Goal: Obtain resource: Obtain resource

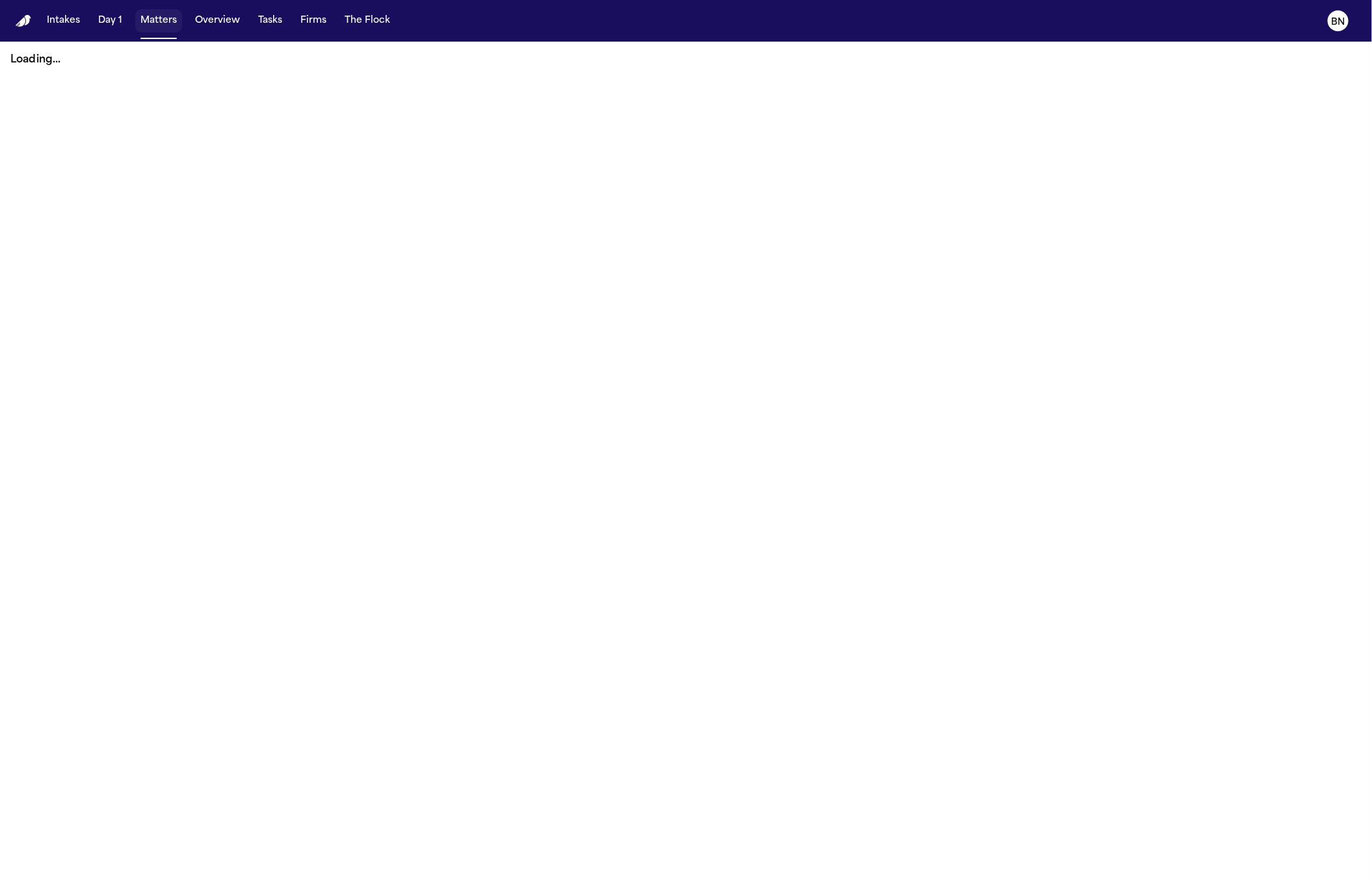
click at [164, 22] on button "Matters" at bounding box center [159, 20] width 47 height 23
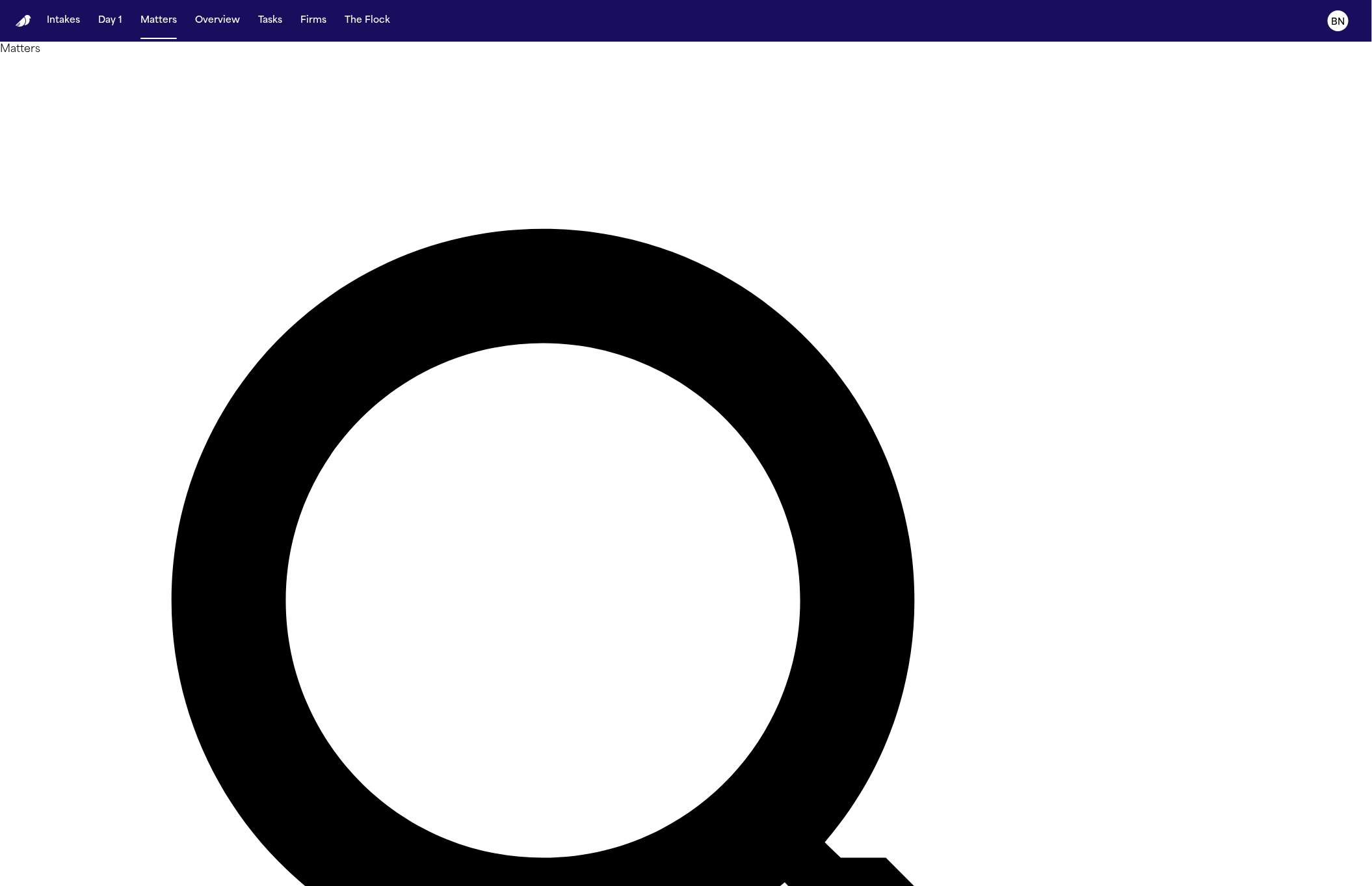
paste input "**********"
type input "**********"
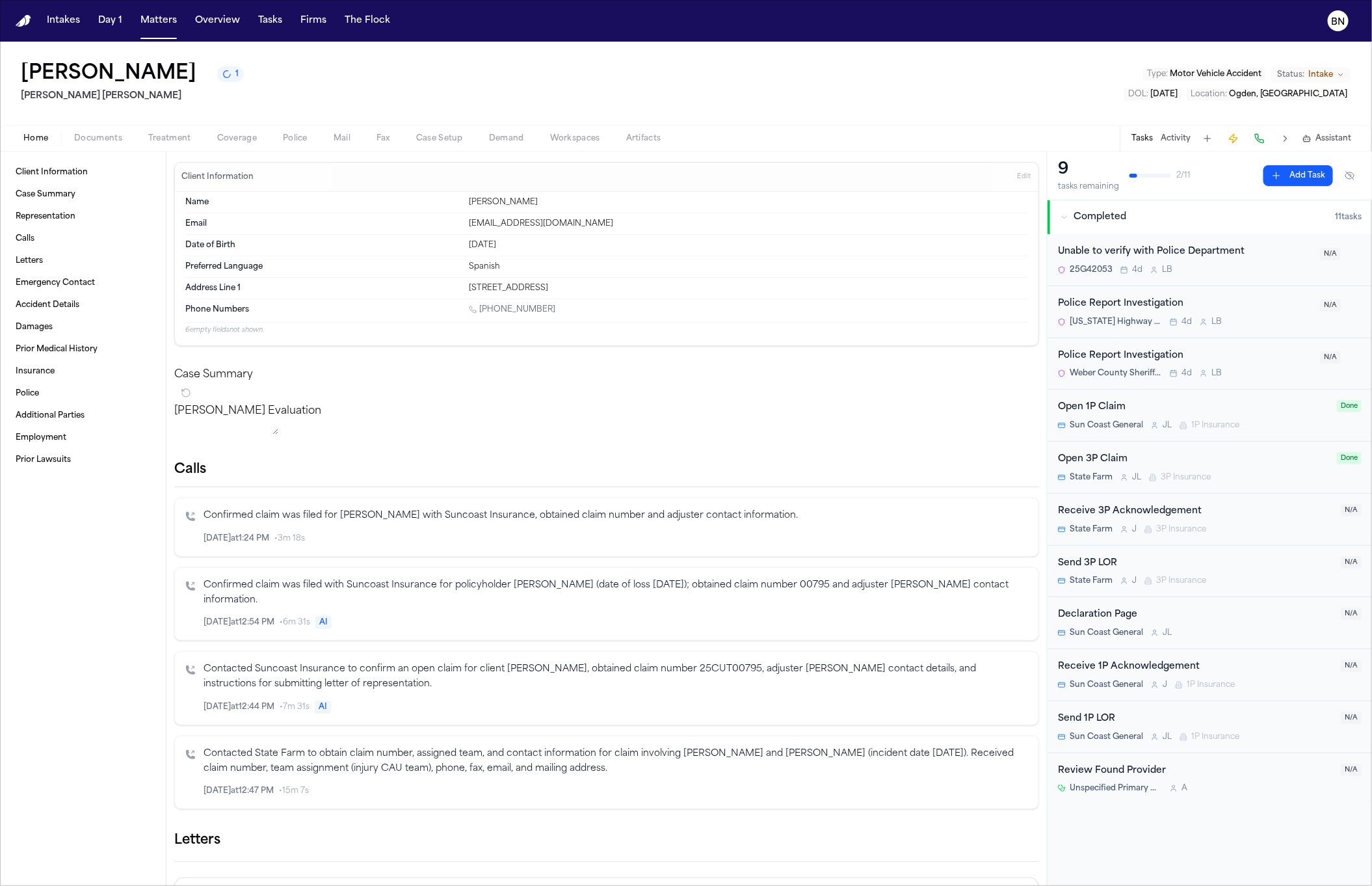
click at [217, 82] on button "1" at bounding box center [230, 74] width 26 height 15
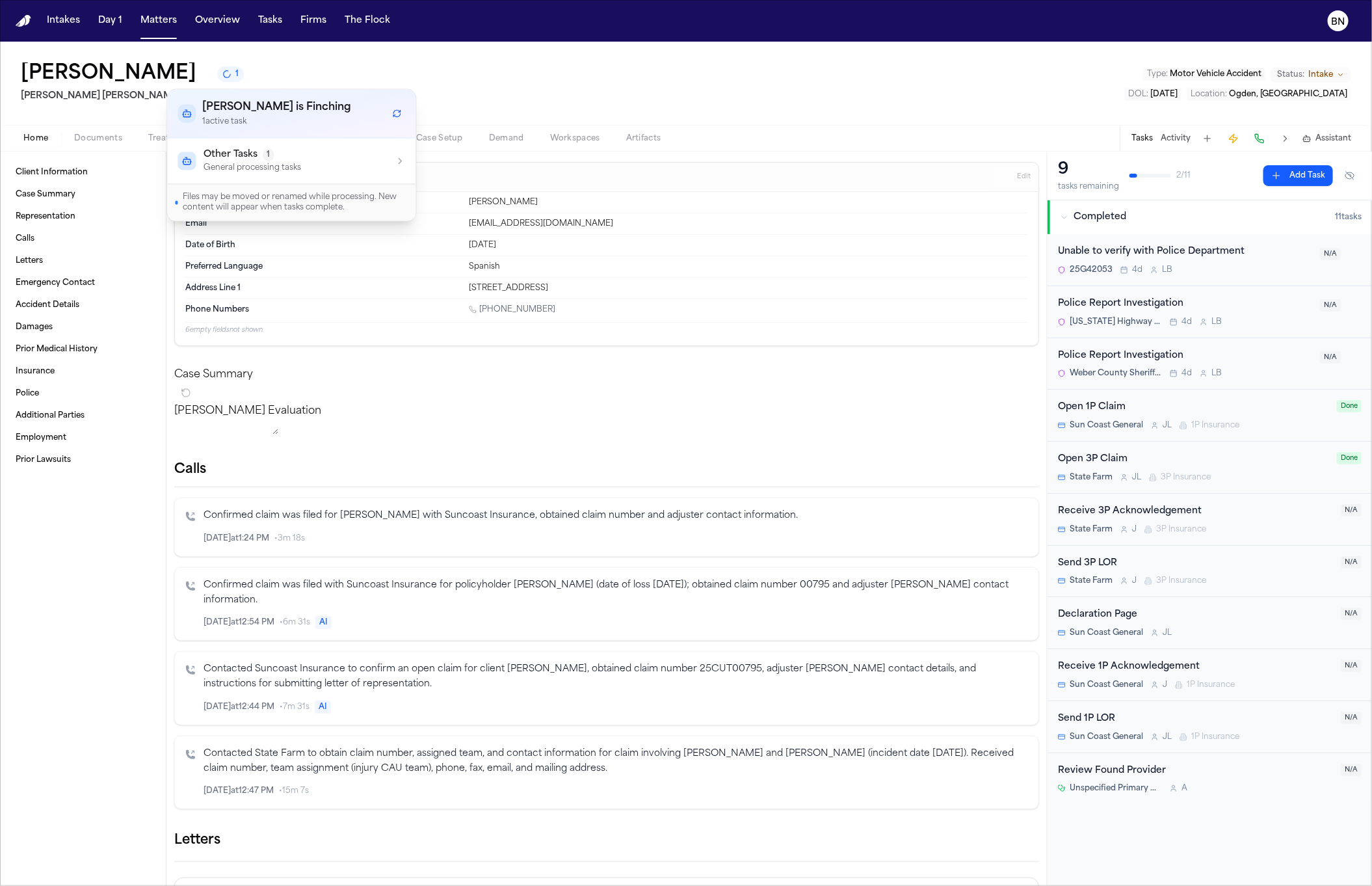
click at [258, 163] on p "General processing tasks" at bounding box center [253, 168] width 98 height 10
click at [481, 94] on div "Julio Aguirre 1 Steele Adams Hosman Type : Motor Vehicle Accident Status: Intak…" at bounding box center [686, 83] width 1372 height 83
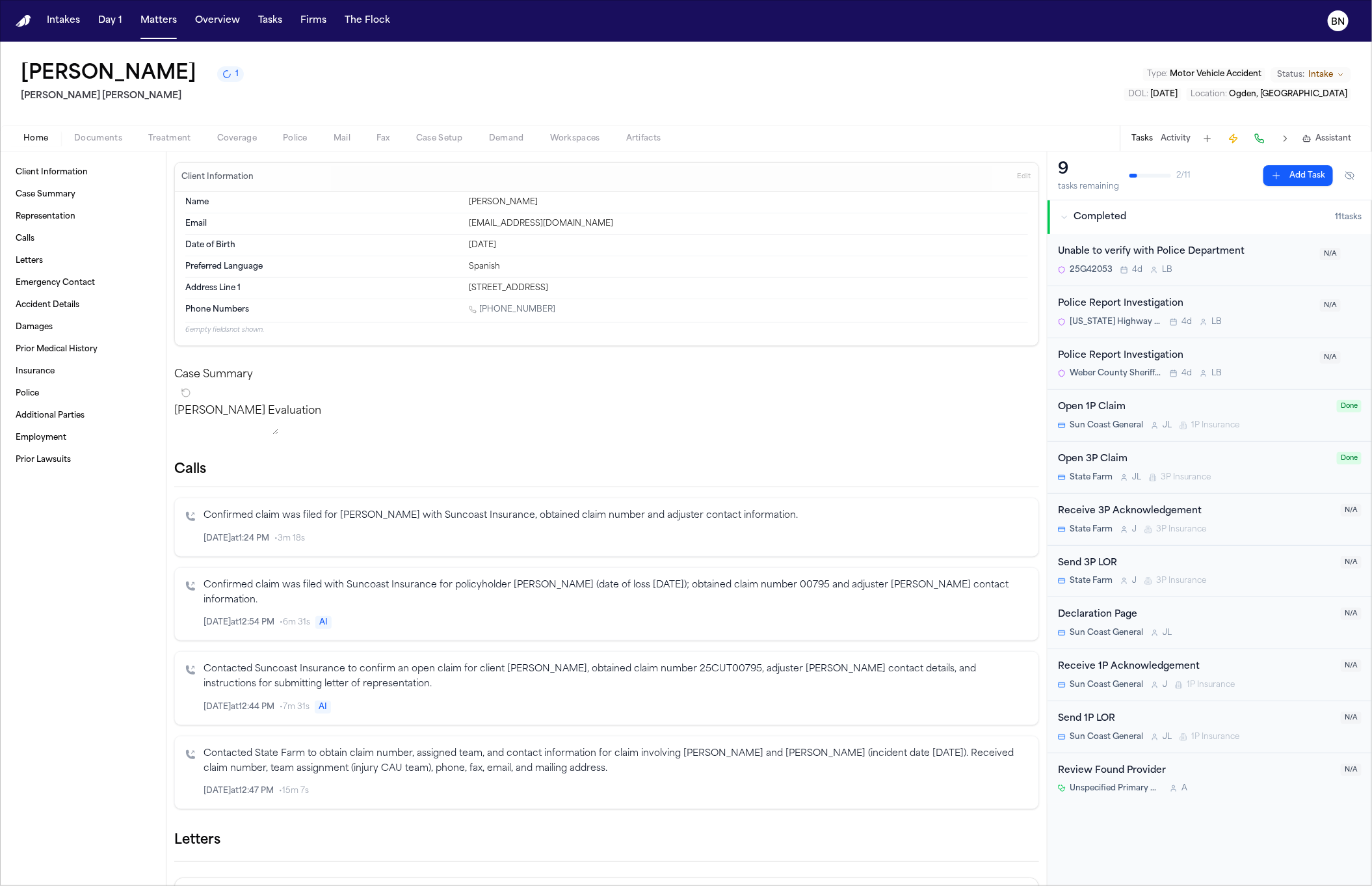
click at [243, 140] on span "Coverage" at bounding box center [237, 138] width 39 height 10
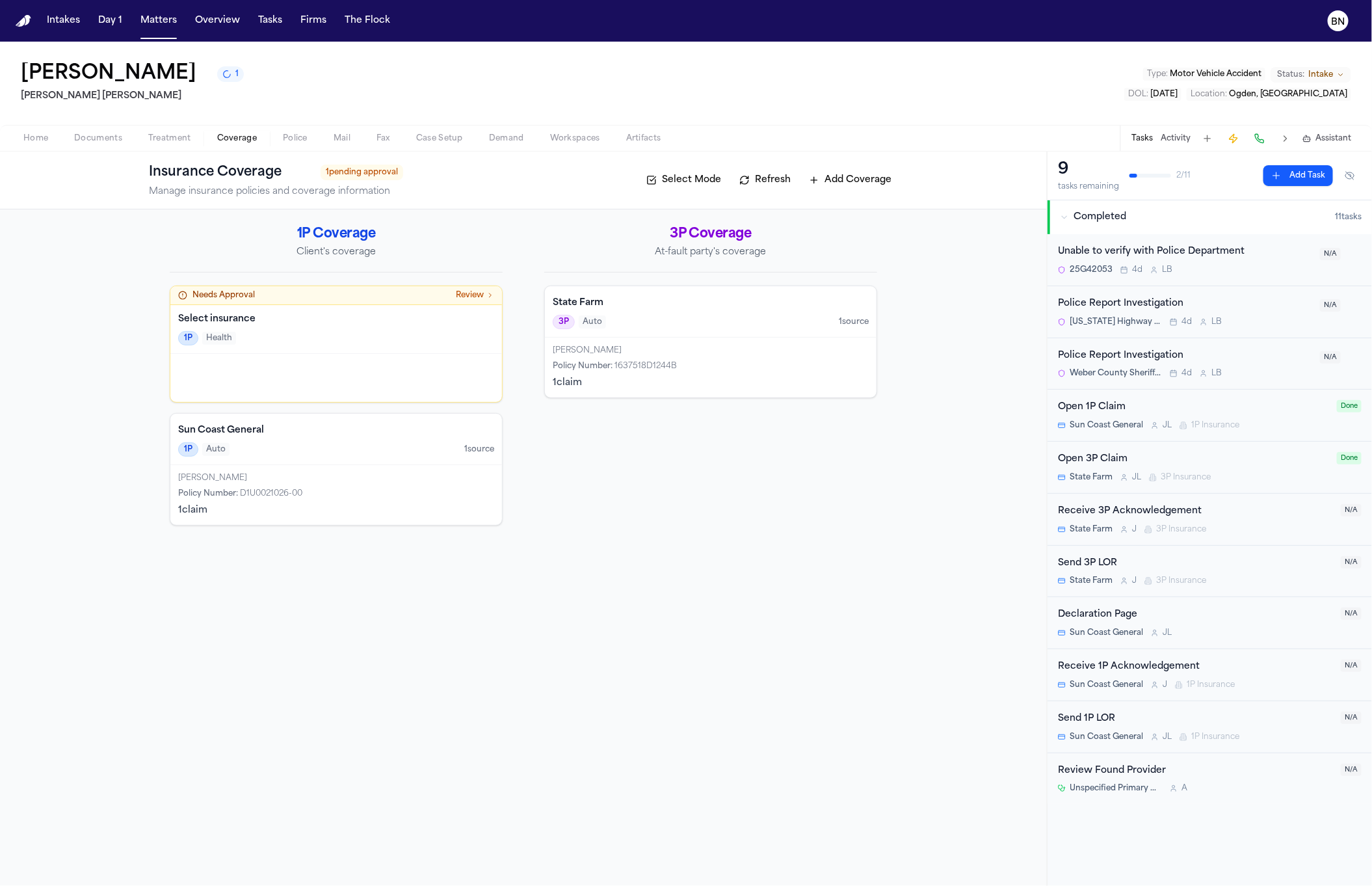
click at [359, 449] on div "1P Auto 1 source" at bounding box center [336, 449] width 316 height 14
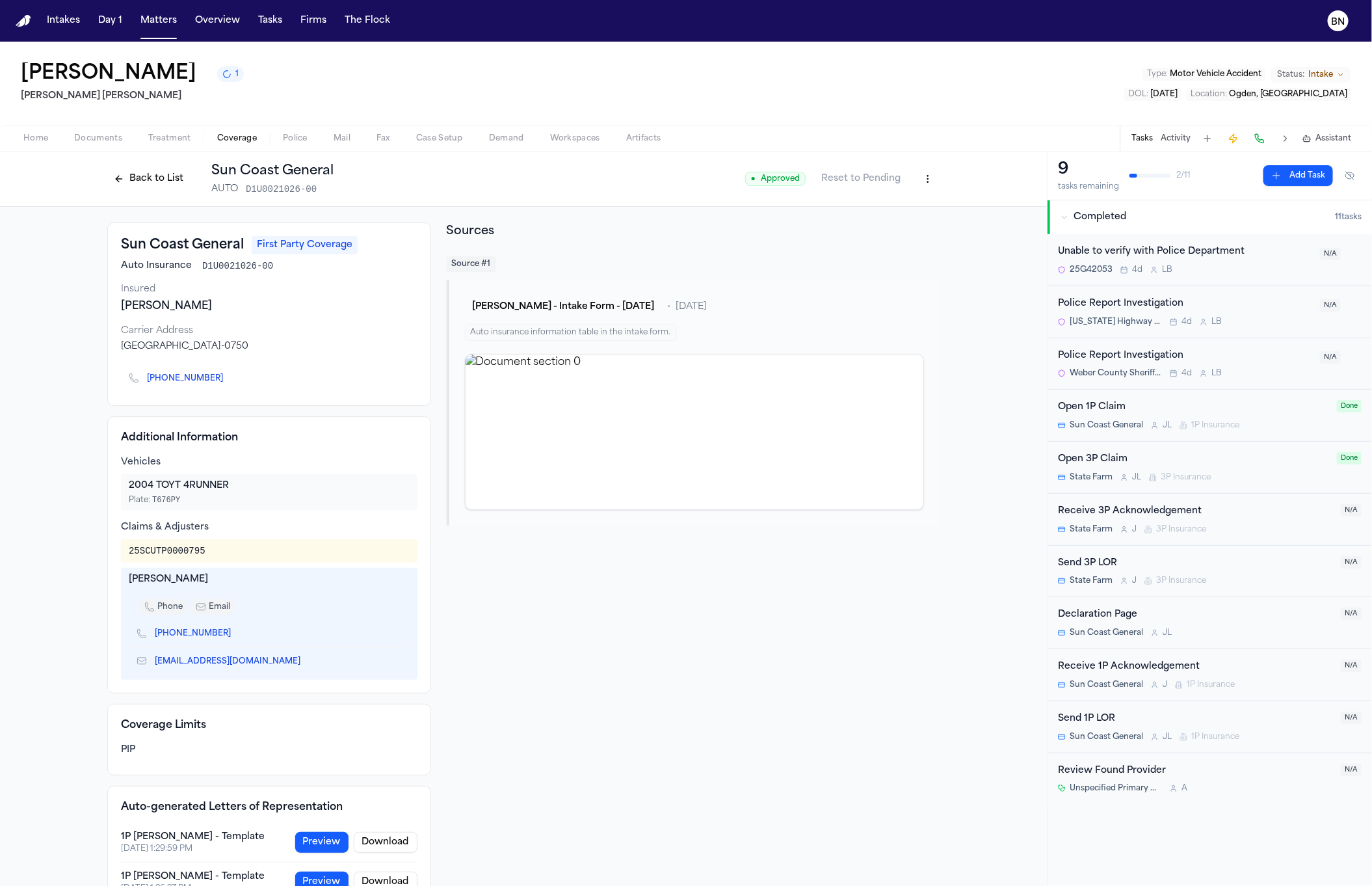
click at [141, 187] on button "Back to List" at bounding box center [148, 179] width 83 height 21
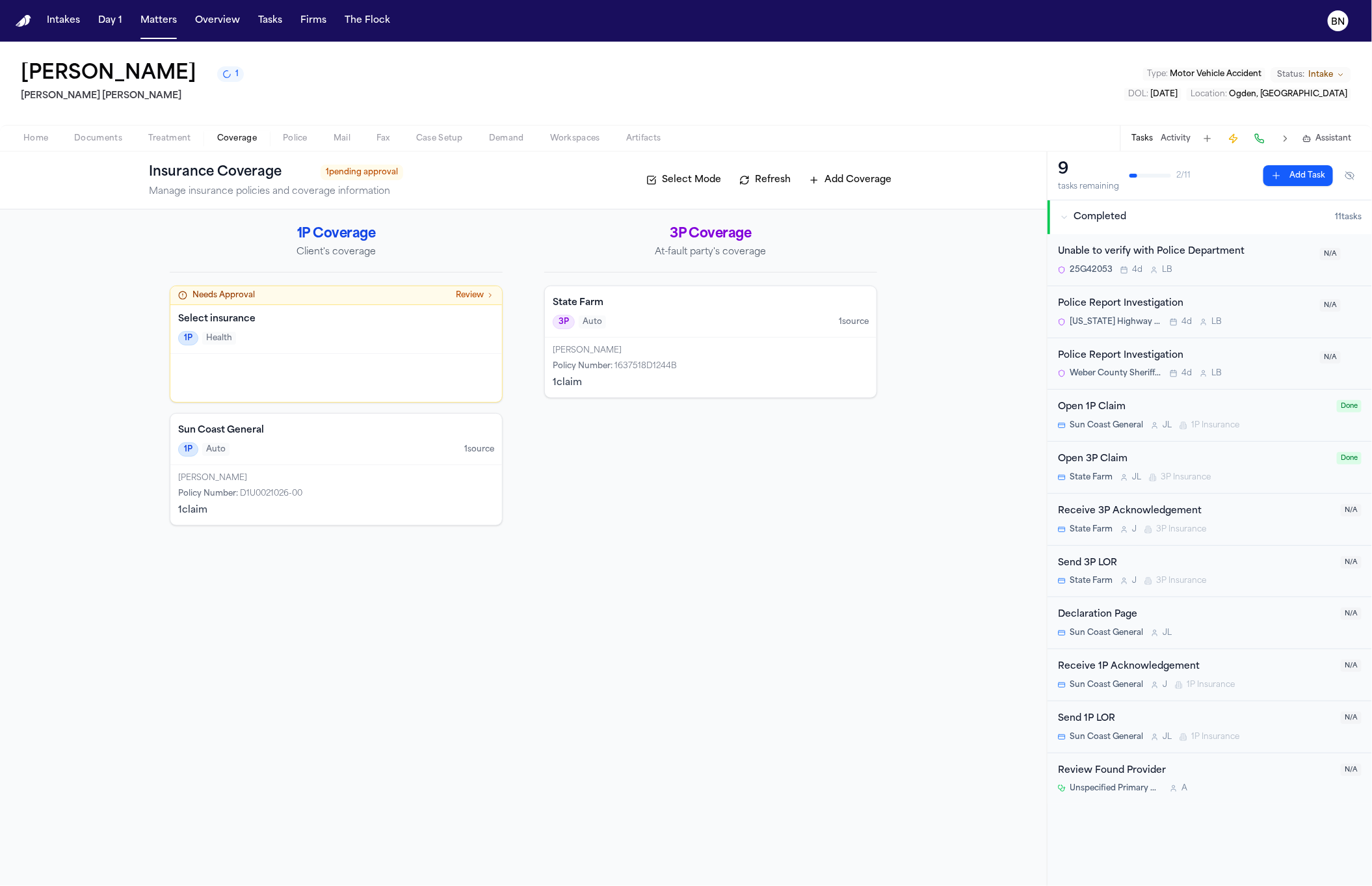
click at [687, 369] on div "Policy Number : 1637518D1244B" at bounding box center [711, 366] width 316 height 10
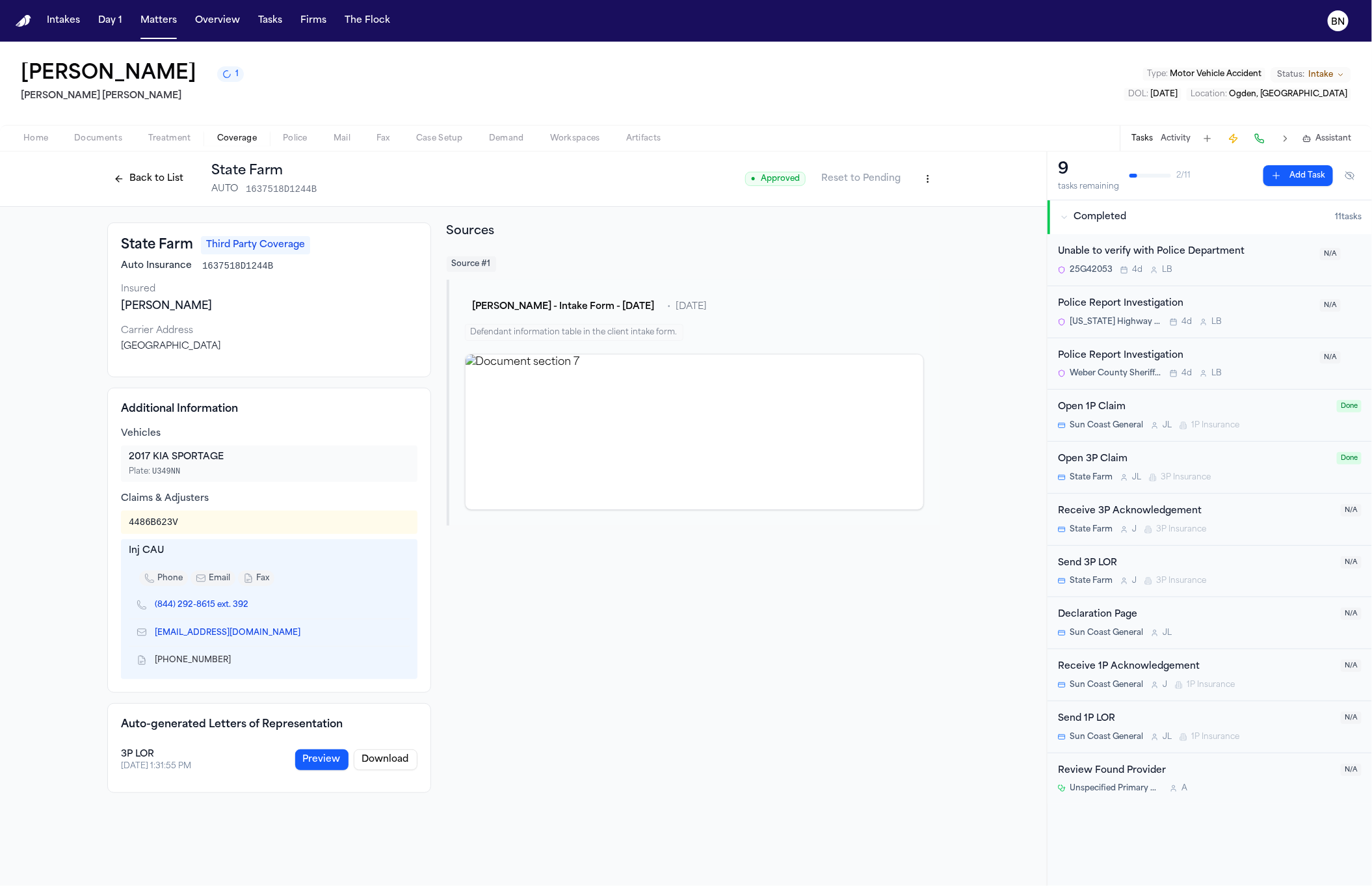
click at [146, 181] on button "Back to List" at bounding box center [148, 179] width 83 height 21
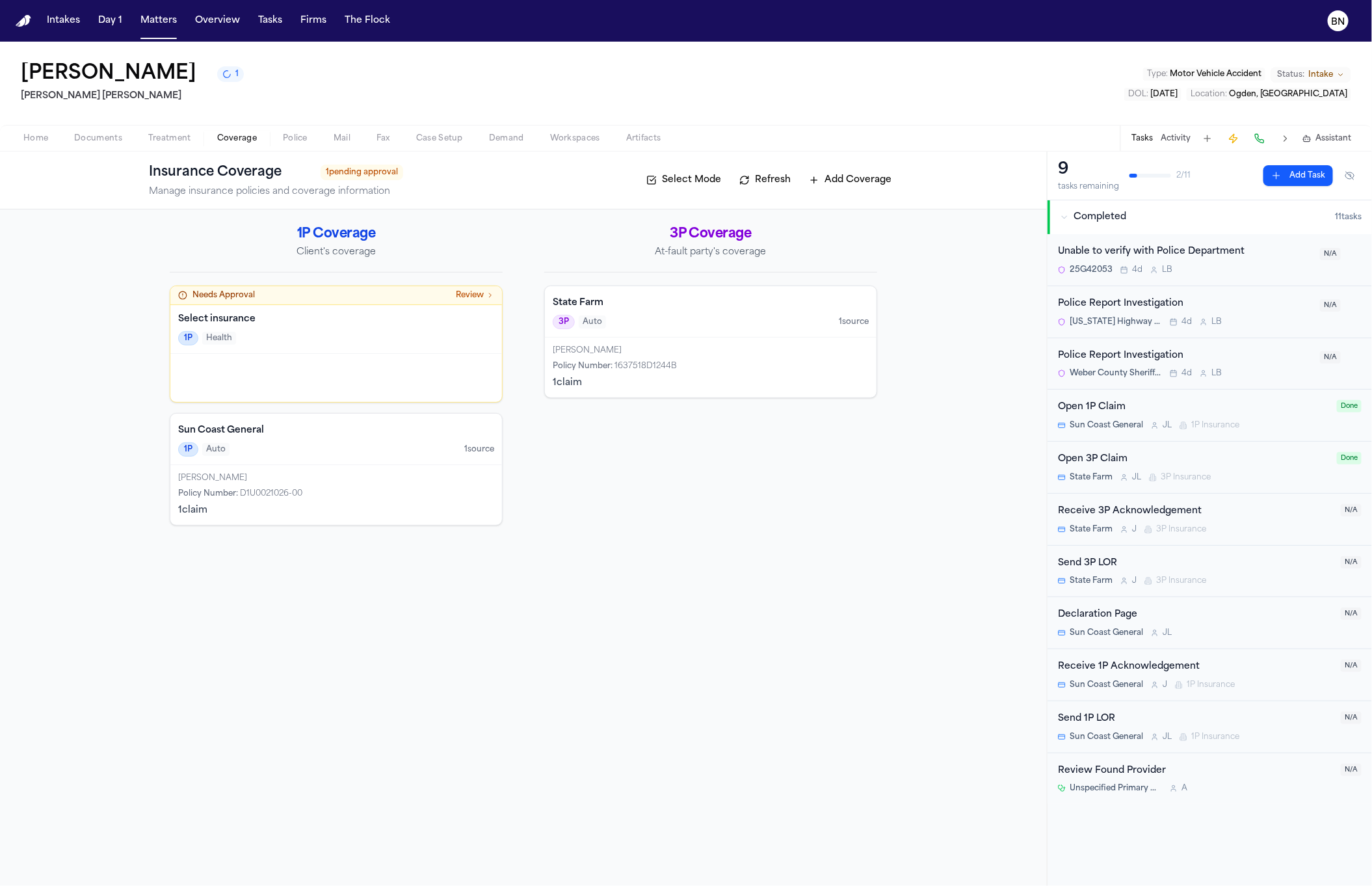
click at [269, 485] on div "Julio Aguirre Policy Number : D1U0021026-00 1 claim" at bounding box center [335, 494] width 331 height 60
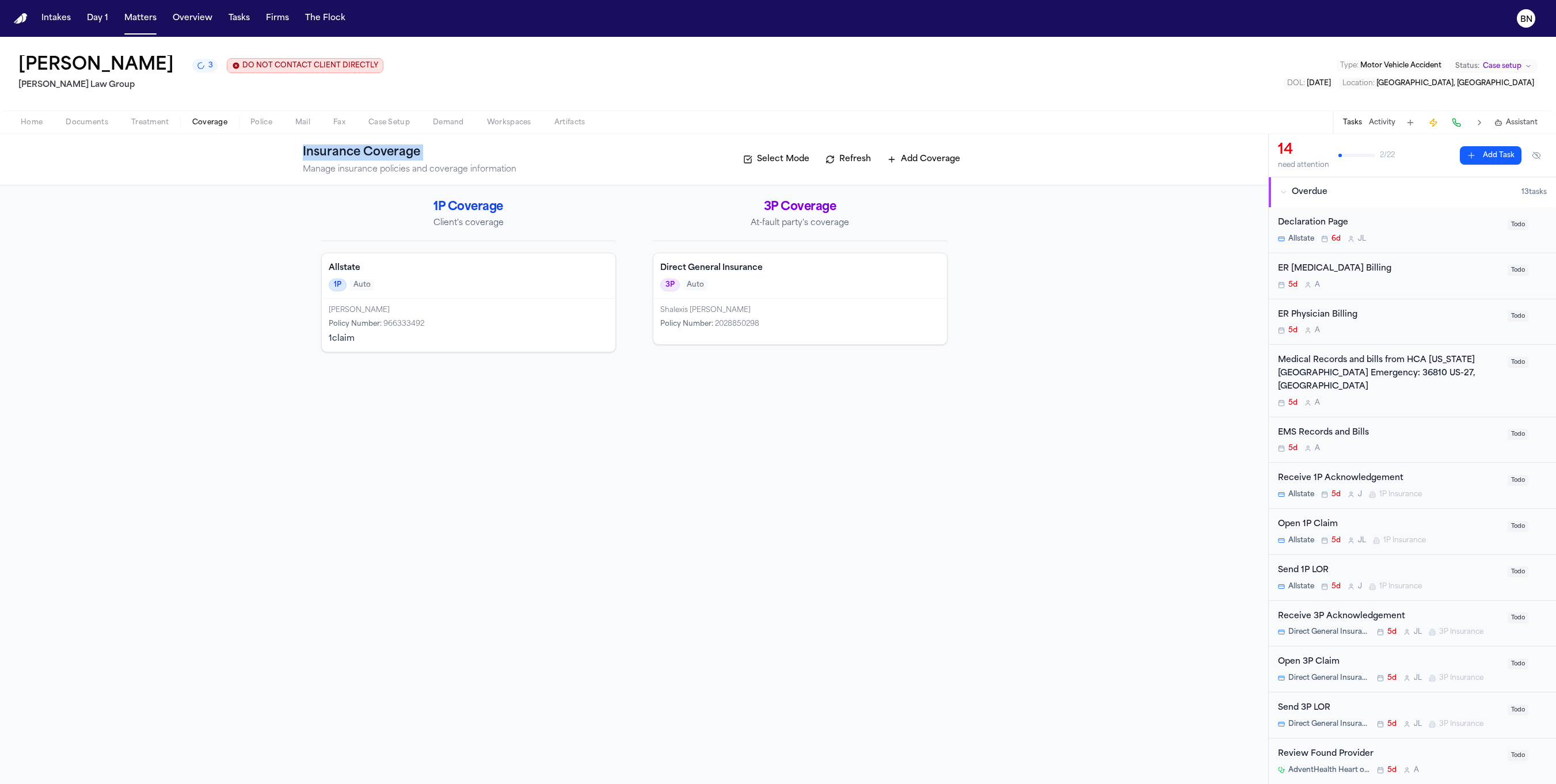
click at [620, 141] on div "Insurance Coverage Manage insurance policies and coverage information Select Mo…" at bounding box center [634, 160] width 1268 height 51
click at [68, 122] on span "Documents" at bounding box center [87, 122] width 43 height 9
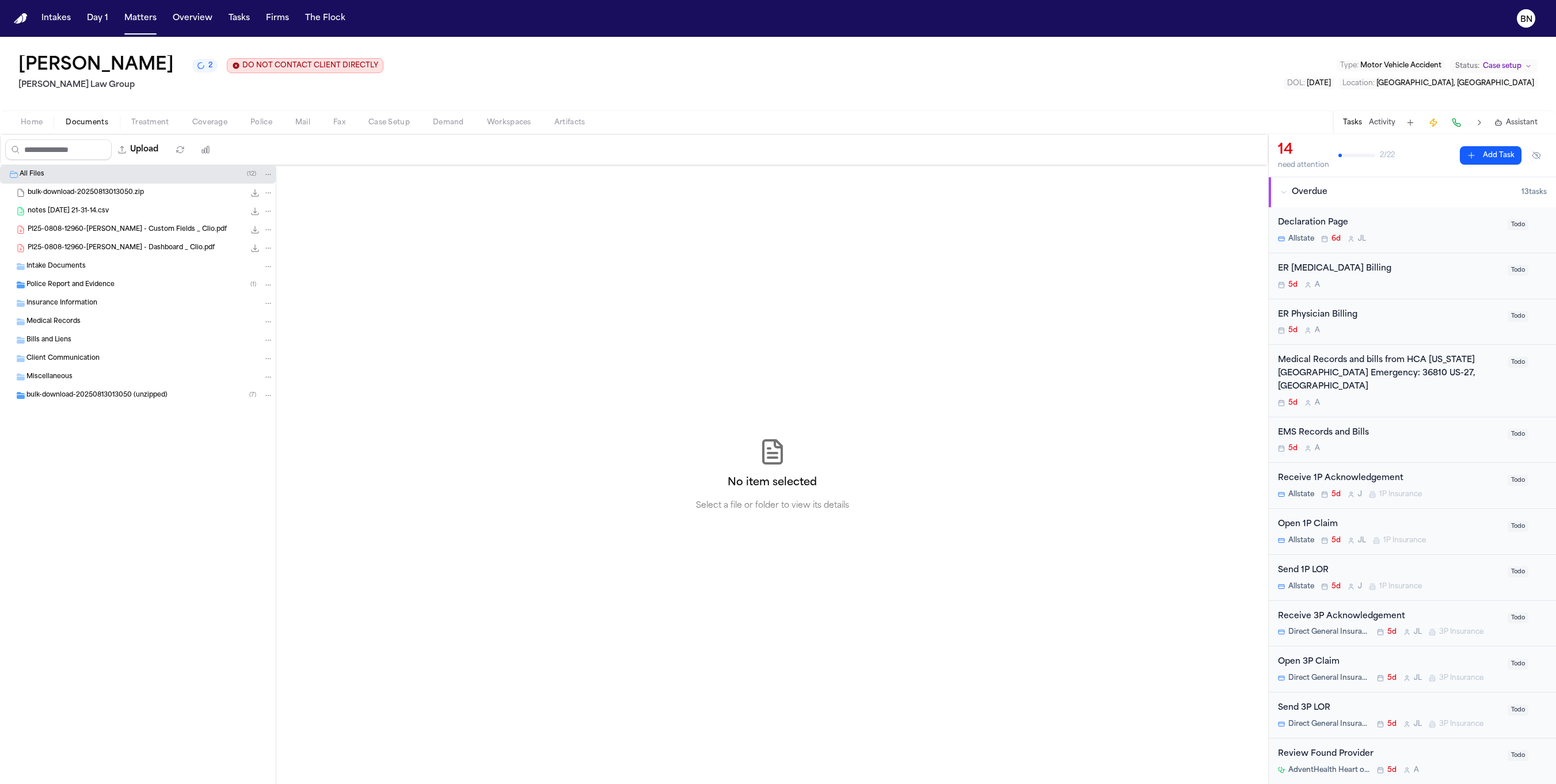
drag, startPoint x: 603, startPoint y: 42, endPoint x: 864, endPoint y: 4, distance: 263.8
click at [0, 0] on div "Intakes Day 1 Matters Overview Tasks Firms The Flock BN Reyna Valencia Rodrigue…" at bounding box center [778, 392] width 1556 height 784
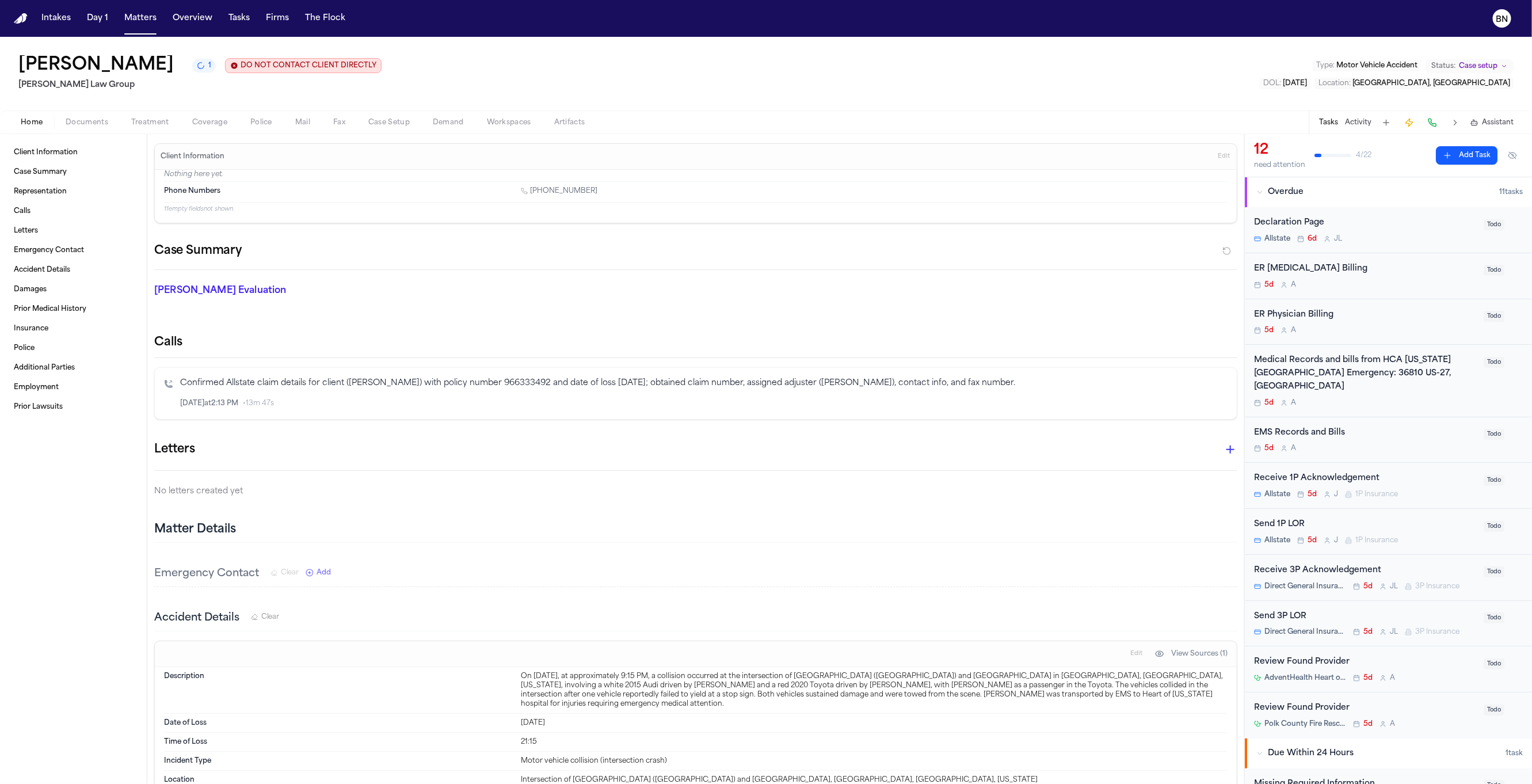
click at [987, 76] on div "[PERSON_NAME] 1 DO NOT CONTACT CLIENT DIRECTLY DO NOT CONTACT [PERSON_NAME] Law…" at bounding box center [766, 74] width 1532 height 74
click at [142, 14] on button "Matters" at bounding box center [141, 18] width 41 height 21
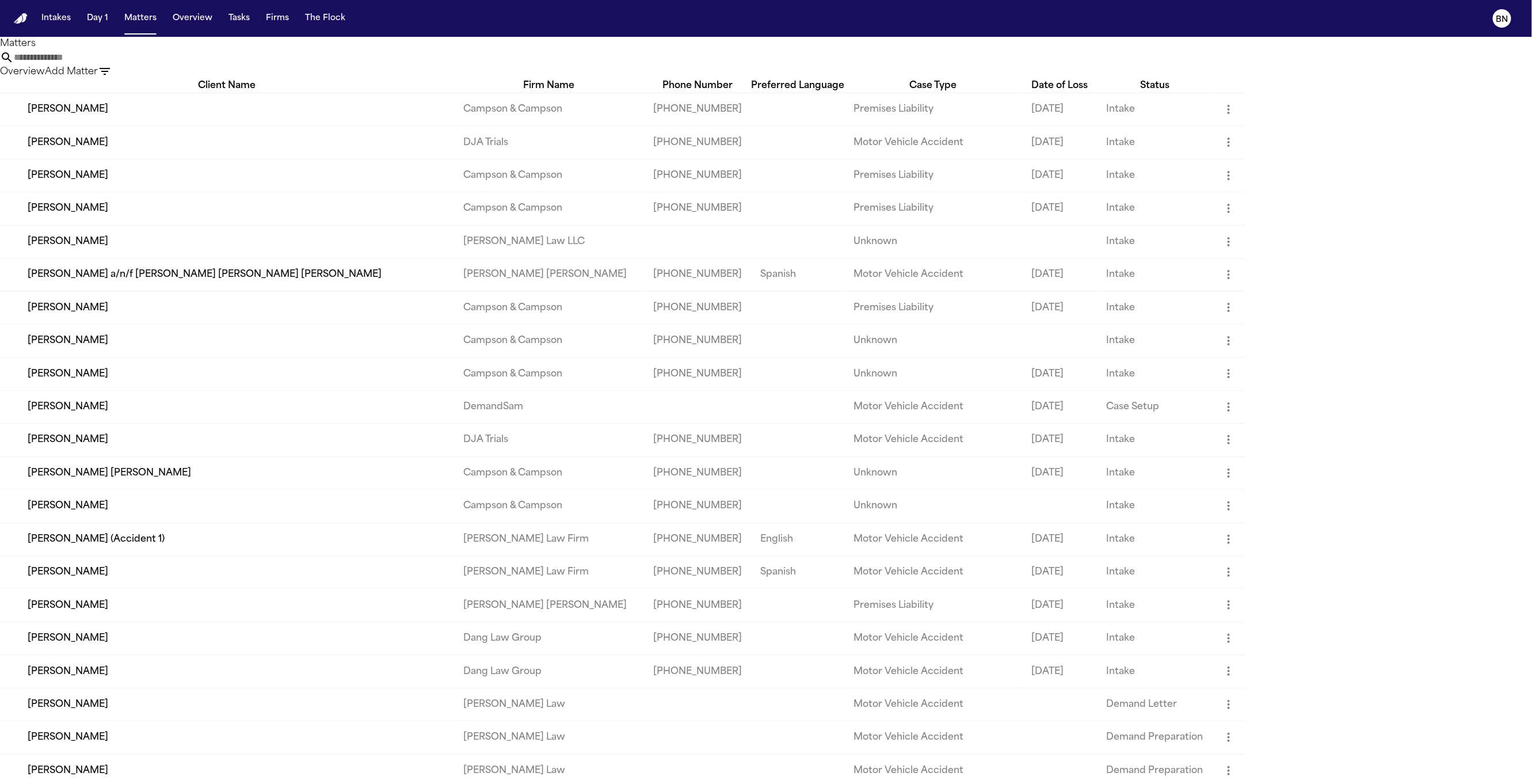
click at [106, 65] on input "text" at bounding box center [60, 57] width 92 height 13
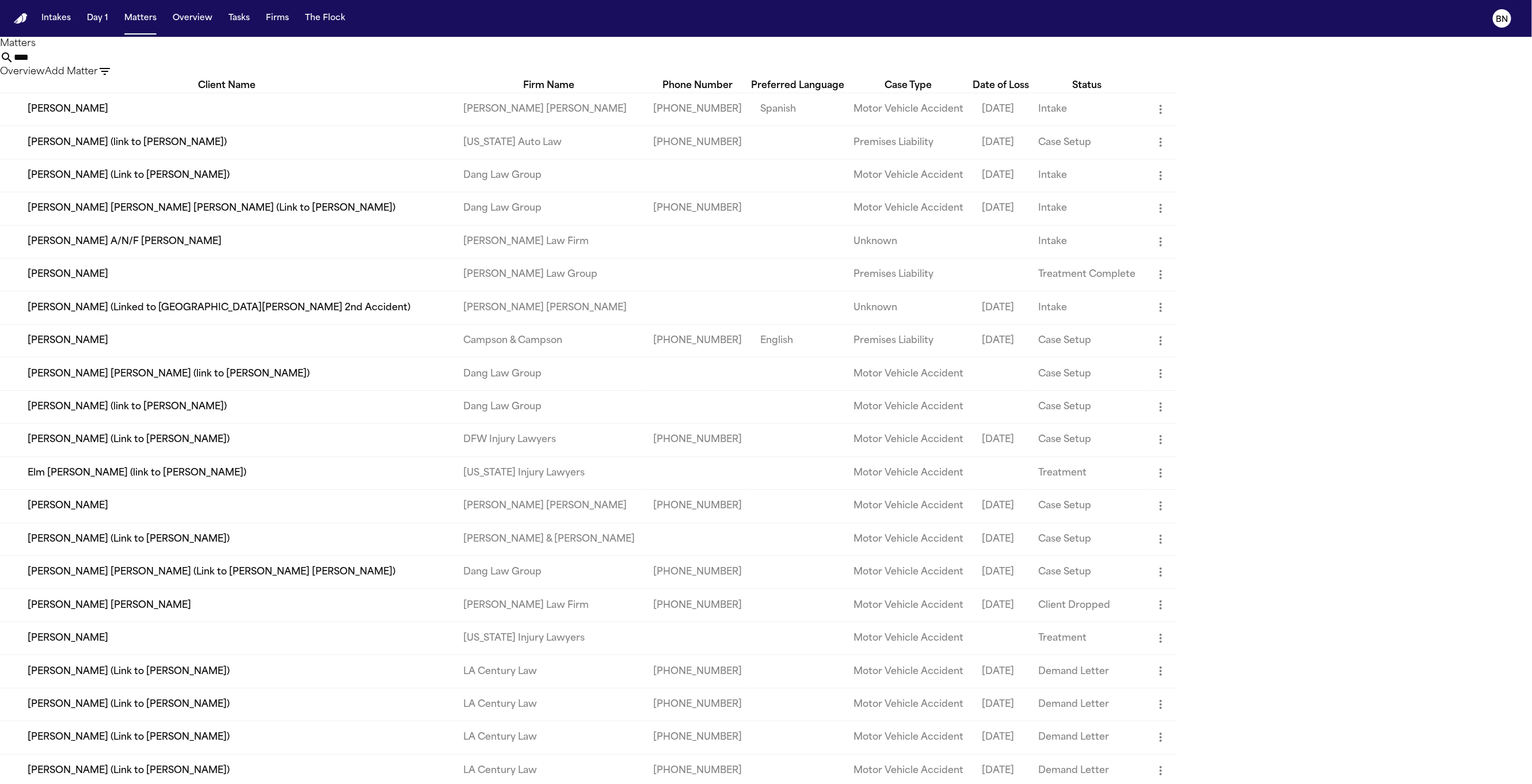
type input "***"
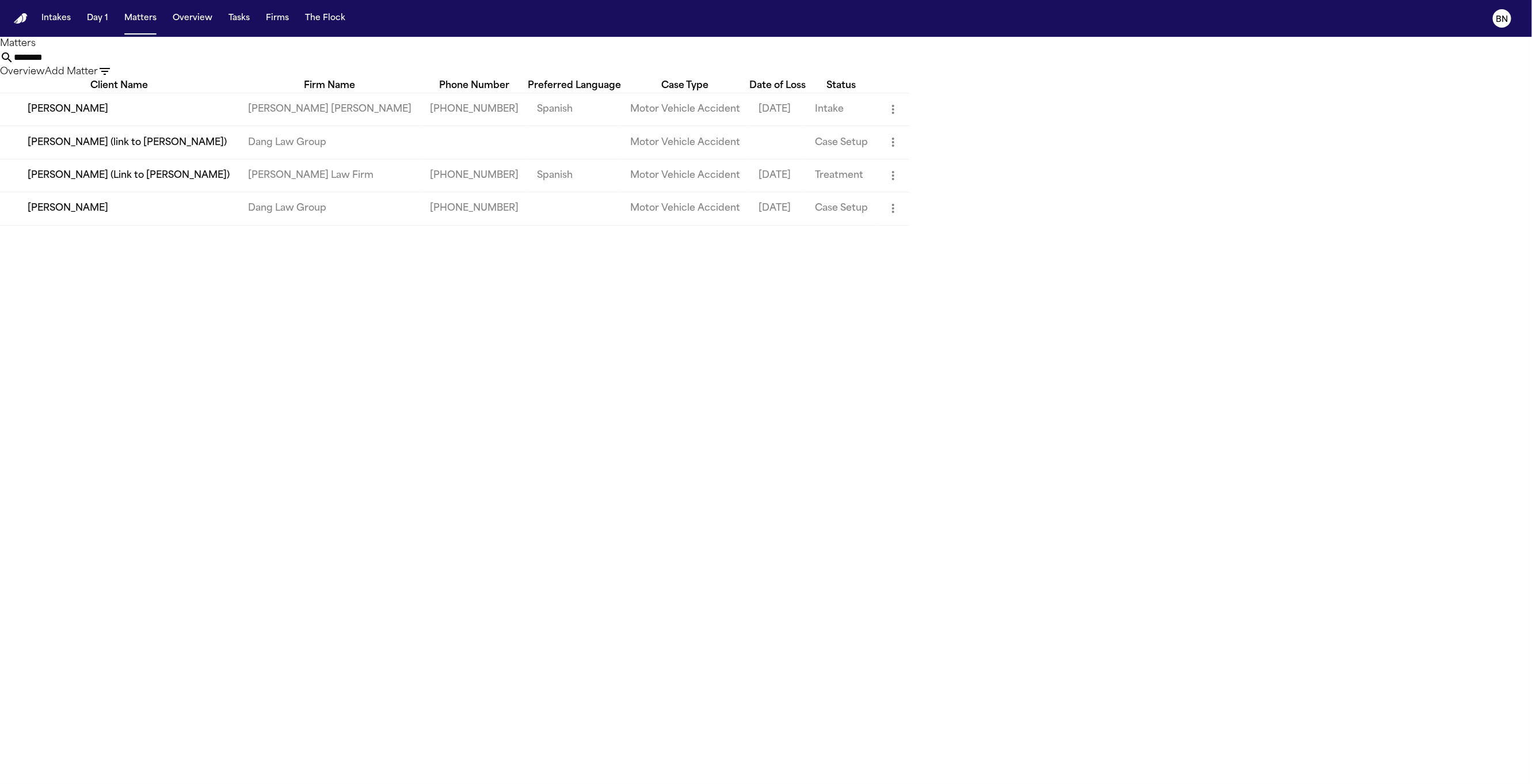
type input "********"
click at [239, 126] on td "[PERSON_NAME]" at bounding box center [119, 109] width 239 height 33
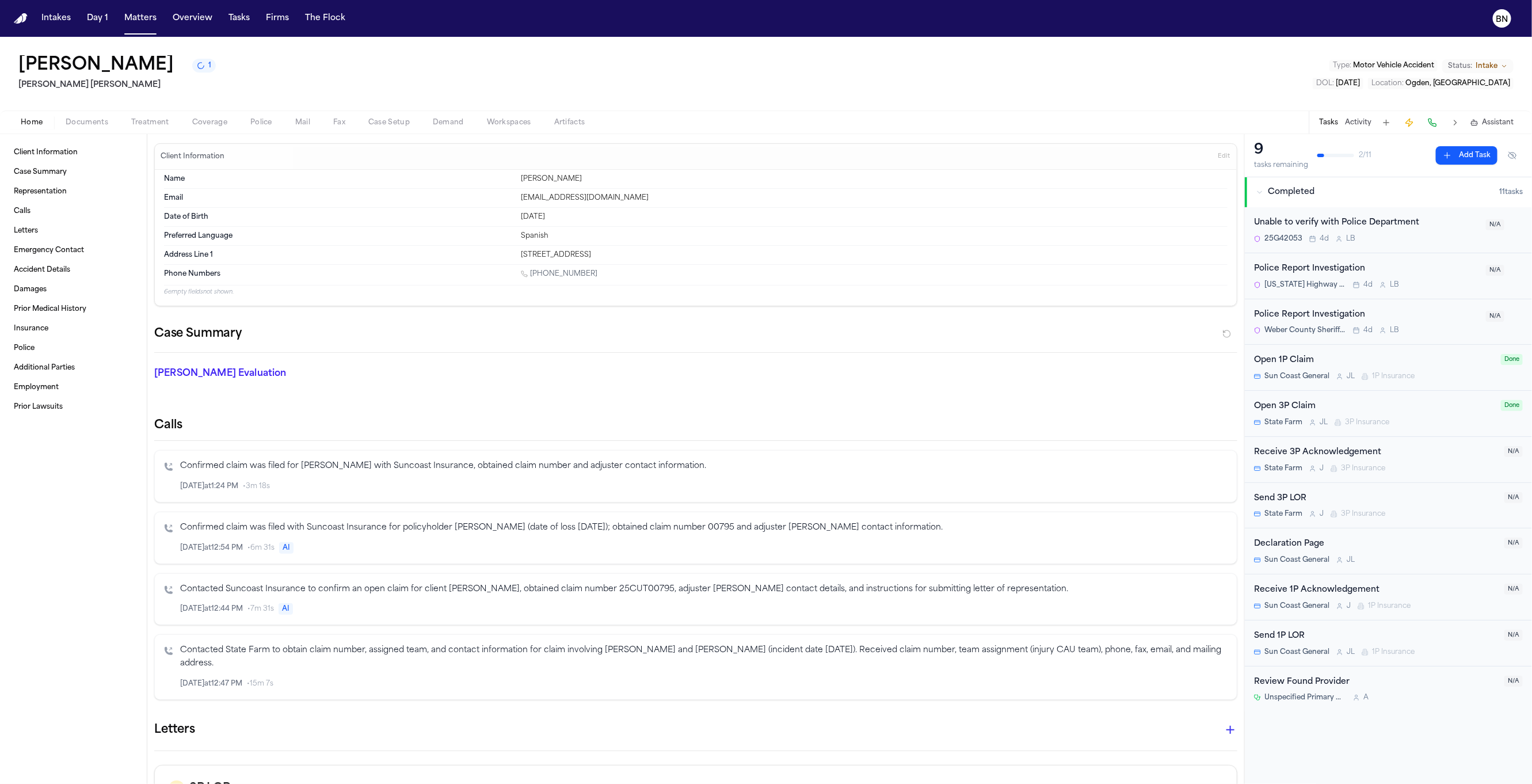
scroll to position [450, 0]
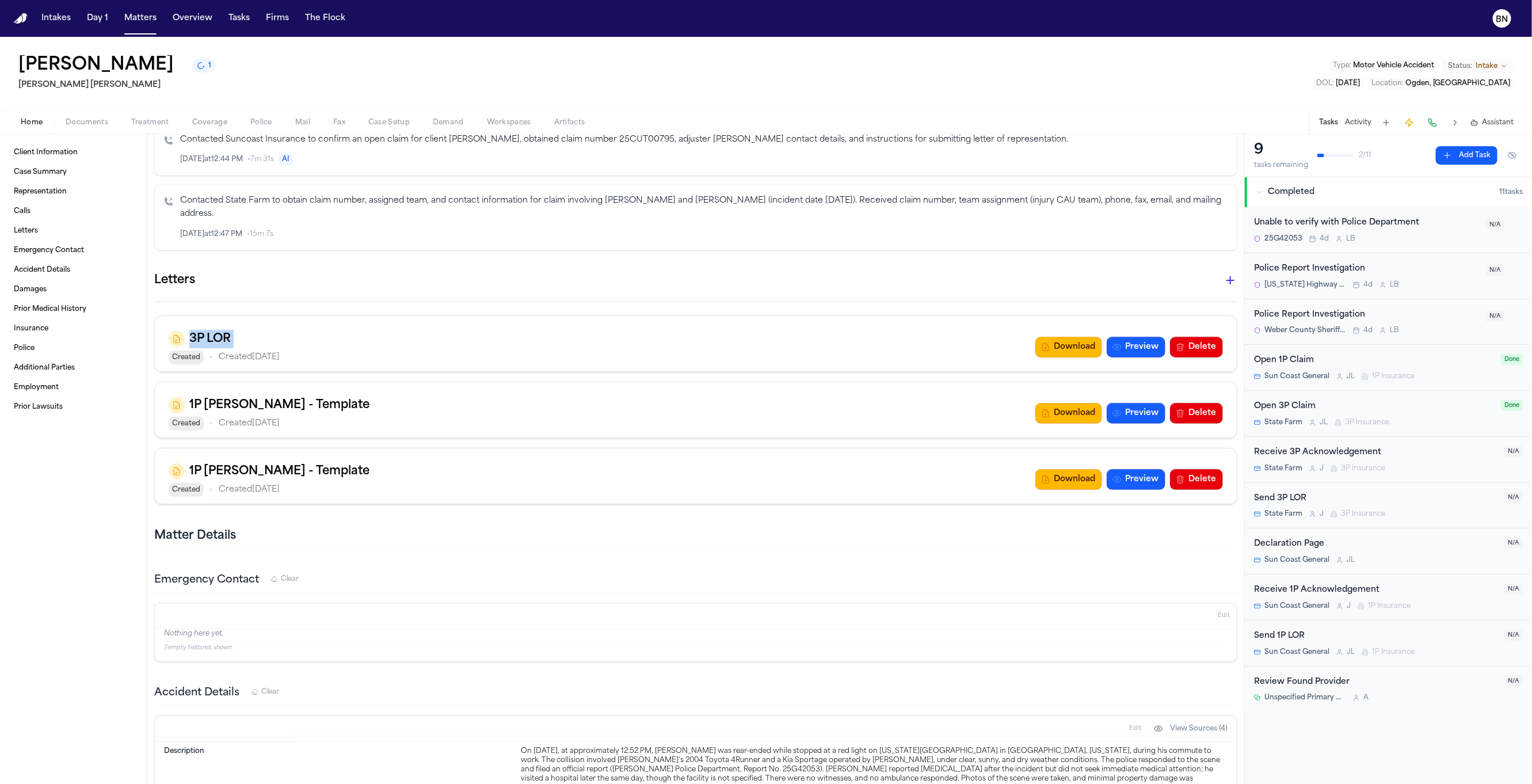
click at [1129, 413] on button "Preview" at bounding box center [1136, 413] width 59 height 21
click at [1117, 489] on button "Preview" at bounding box center [1136, 479] width 59 height 21
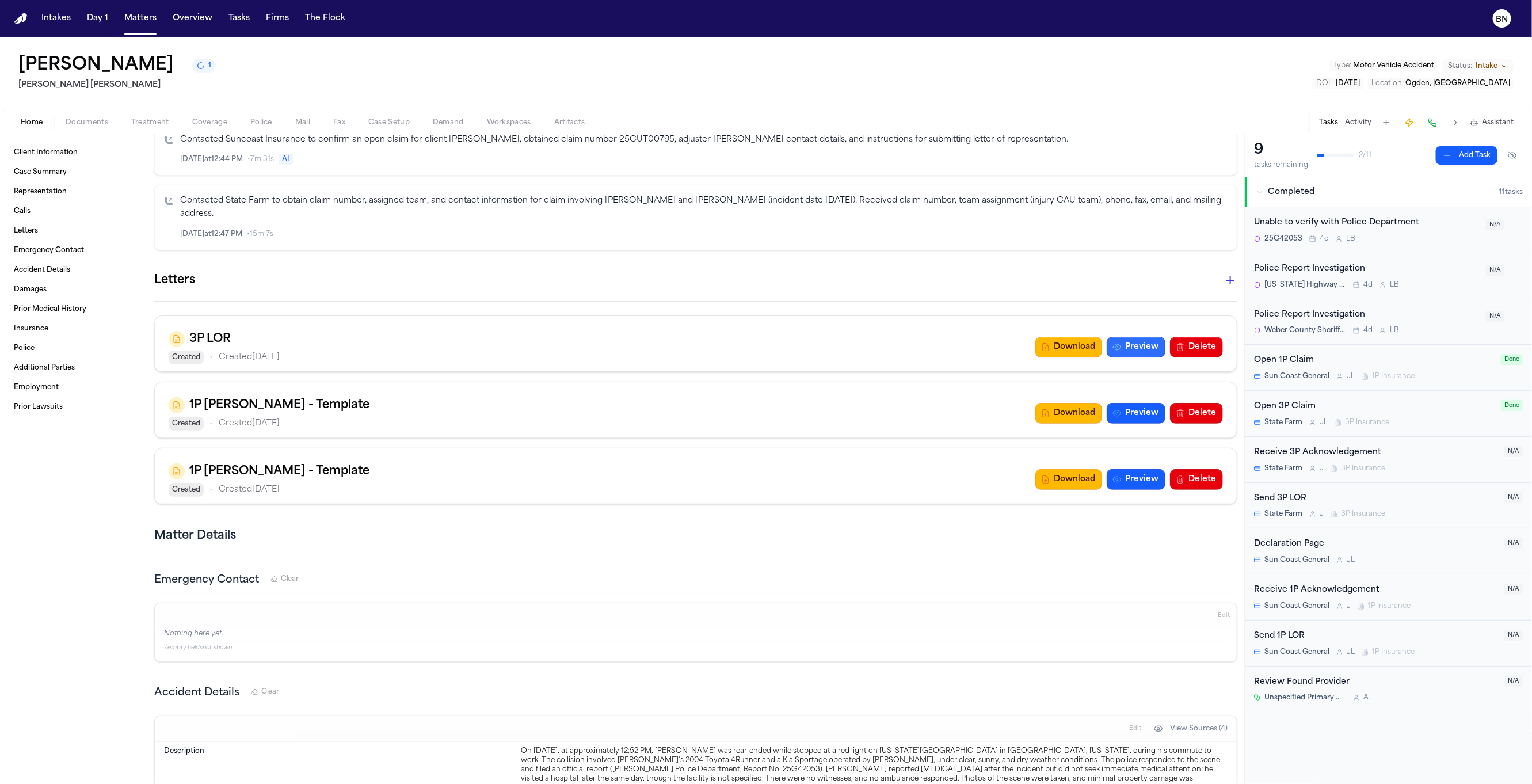
click at [1112, 352] on button "Preview" at bounding box center [1136, 347] width 59 height 21
click at [144, 272] on div "Client Information Case Summary Representation Calls Letters Emergency Contact …" at bounding box center [73, 459] width 147 height 650
click at [213, 122] on span "Coverage" at bounding box center [210, 122] width 35 height 9
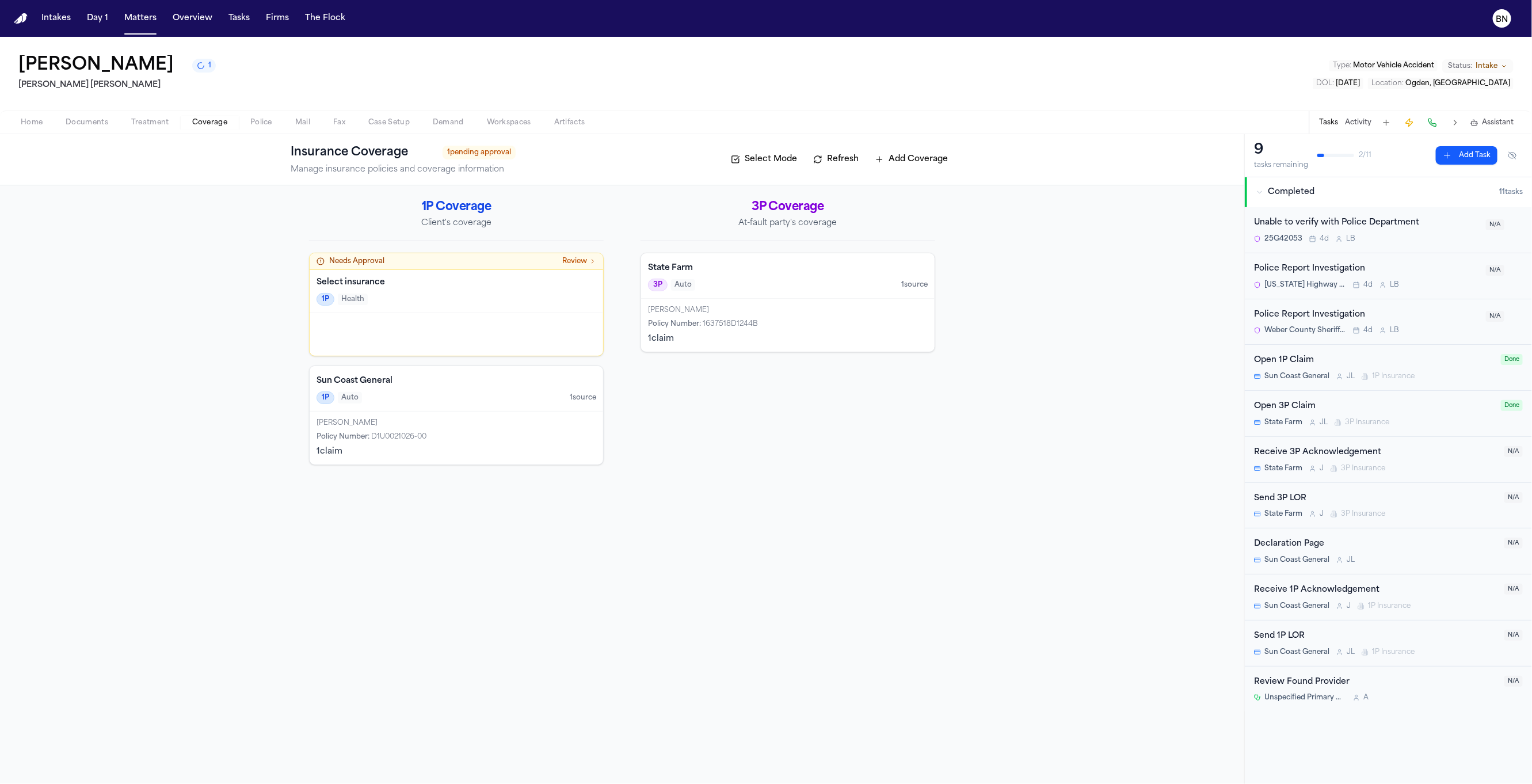
click at [1361, 643] on div "Send 1P LOR" at bounding box center [1375, 636] width 244 height 13
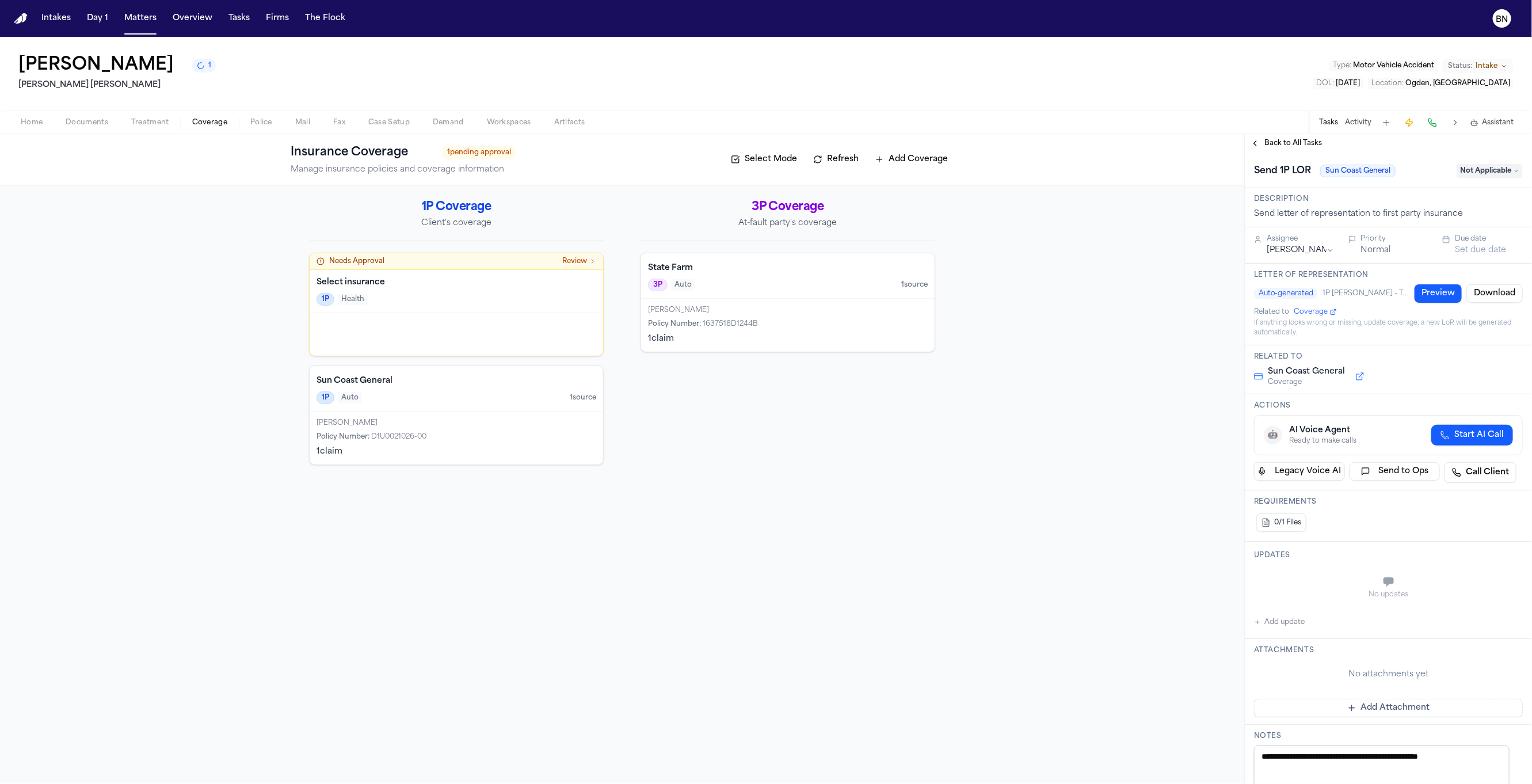
click at [1423, 299] on button "Preview" at bounding box center [1438, 293] width 47 height 18
click at [489, 438] on div "Policy Number : D1U0021026-00" at bounding box center [457, 436] width 280 height 9
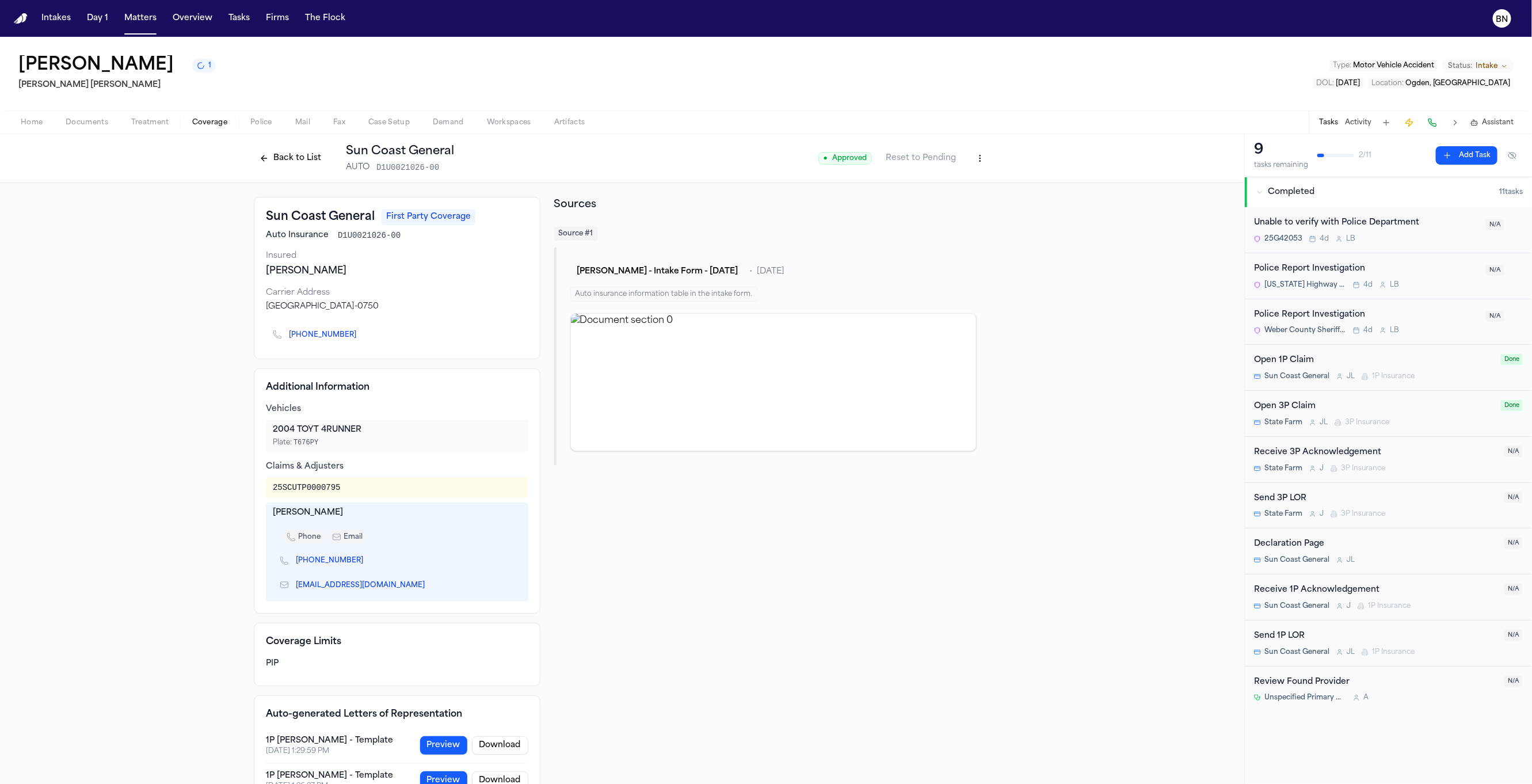
click at [1318, 635] on div "Send 1P LOR" at bounding box center [1375, 636] width 244 height 13
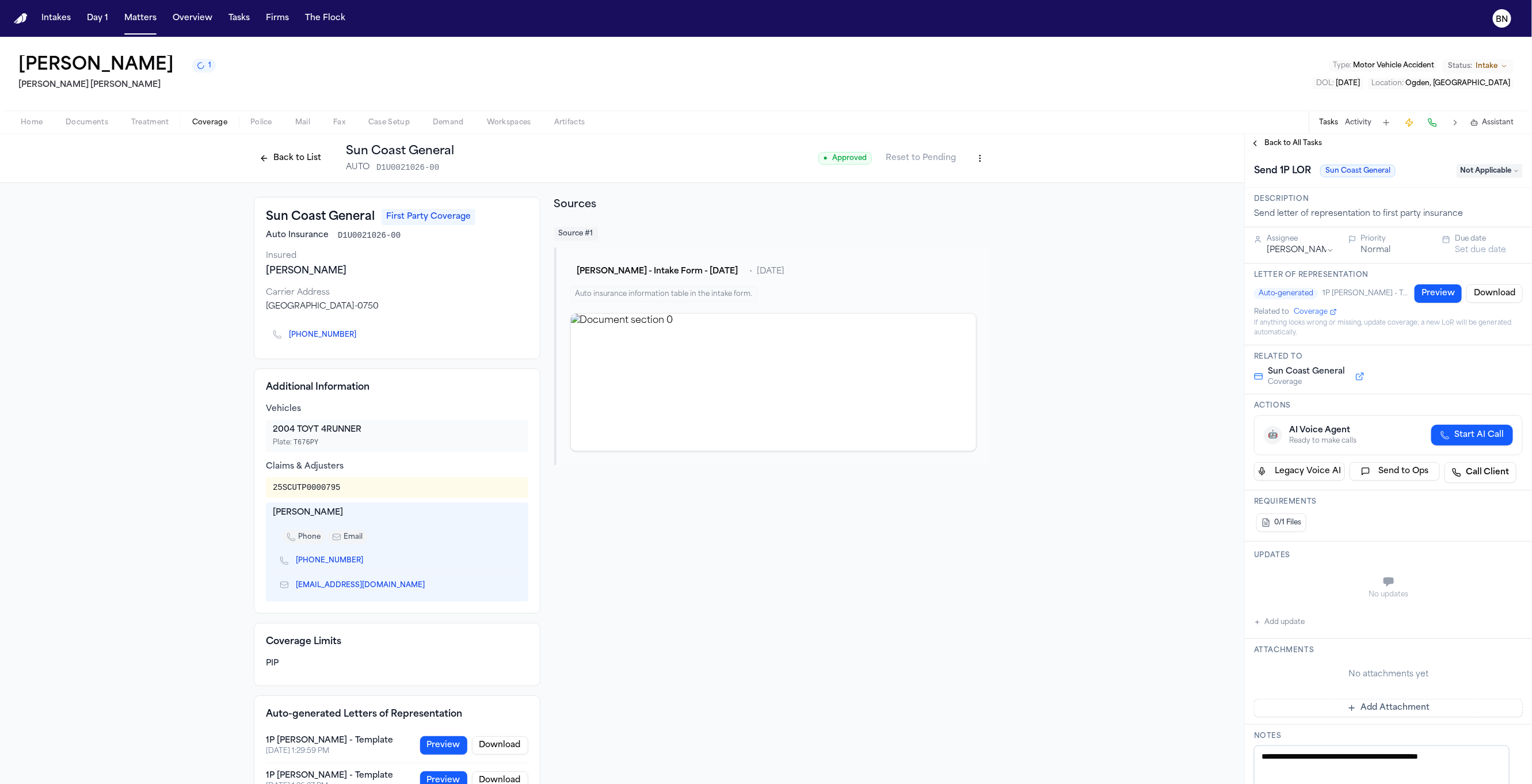
click at [1438, 293] on button "Preview" at bounding box center [1438, 293] width 47 height 18
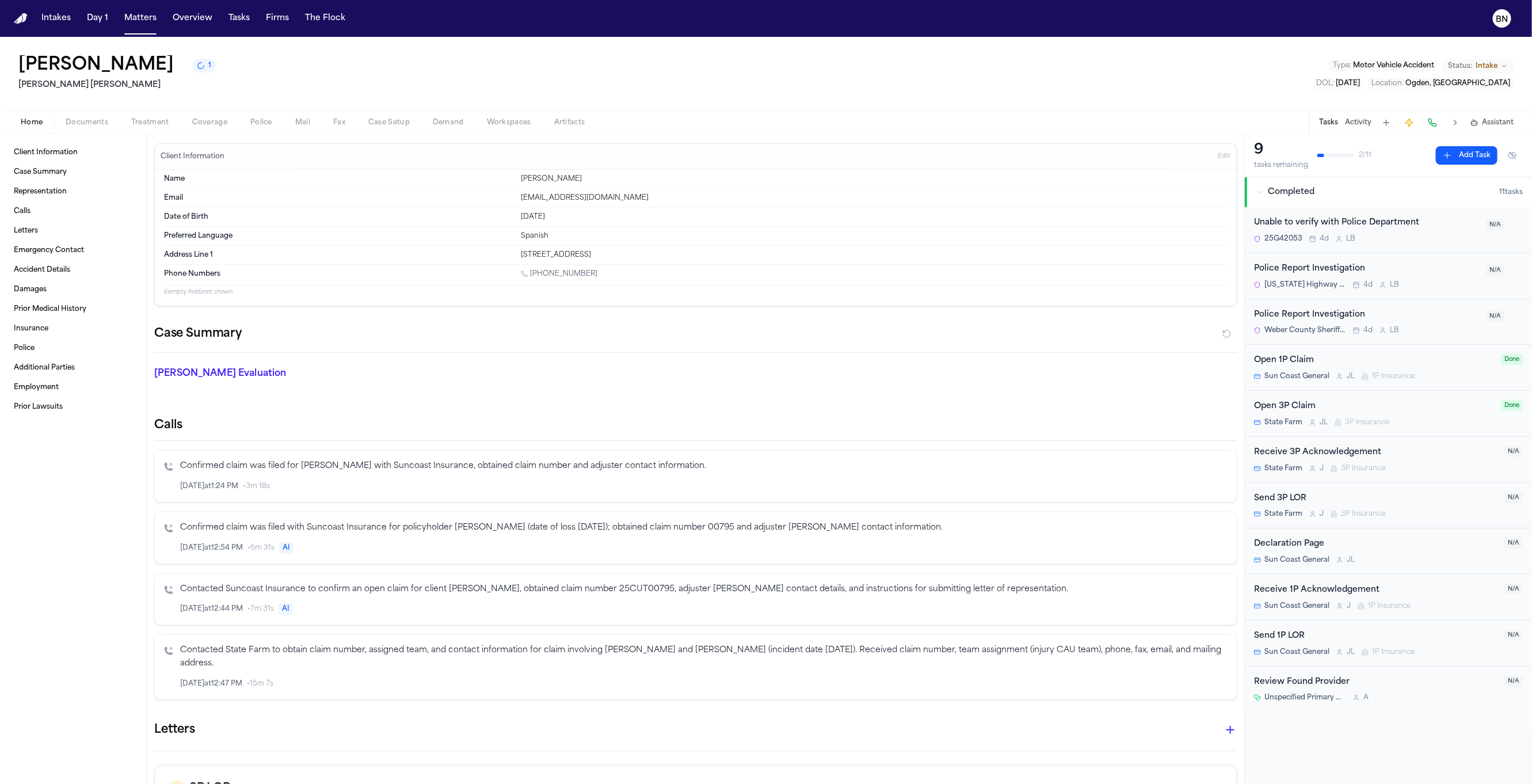
click at [33, 120] on span "Home" at bounding box center [31, 122] width 22 height 9
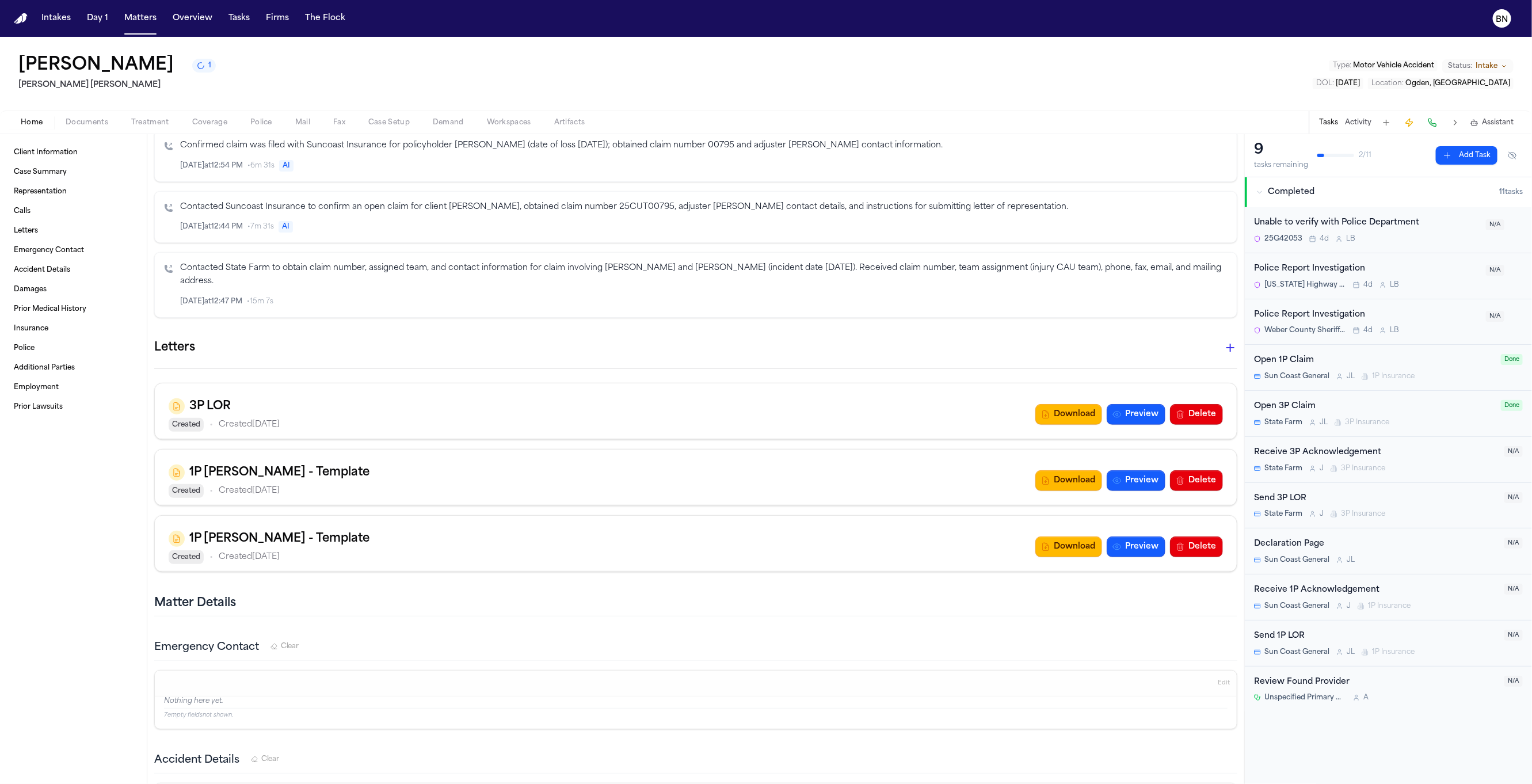
click at [1219, 344] on button "button" at bounding box center [1230, 347] width 23 height 23
click at [151, 783] on h2 "1P [PERSON_NAME] - Template" at bounding box center [88, 793] width 126 height 13
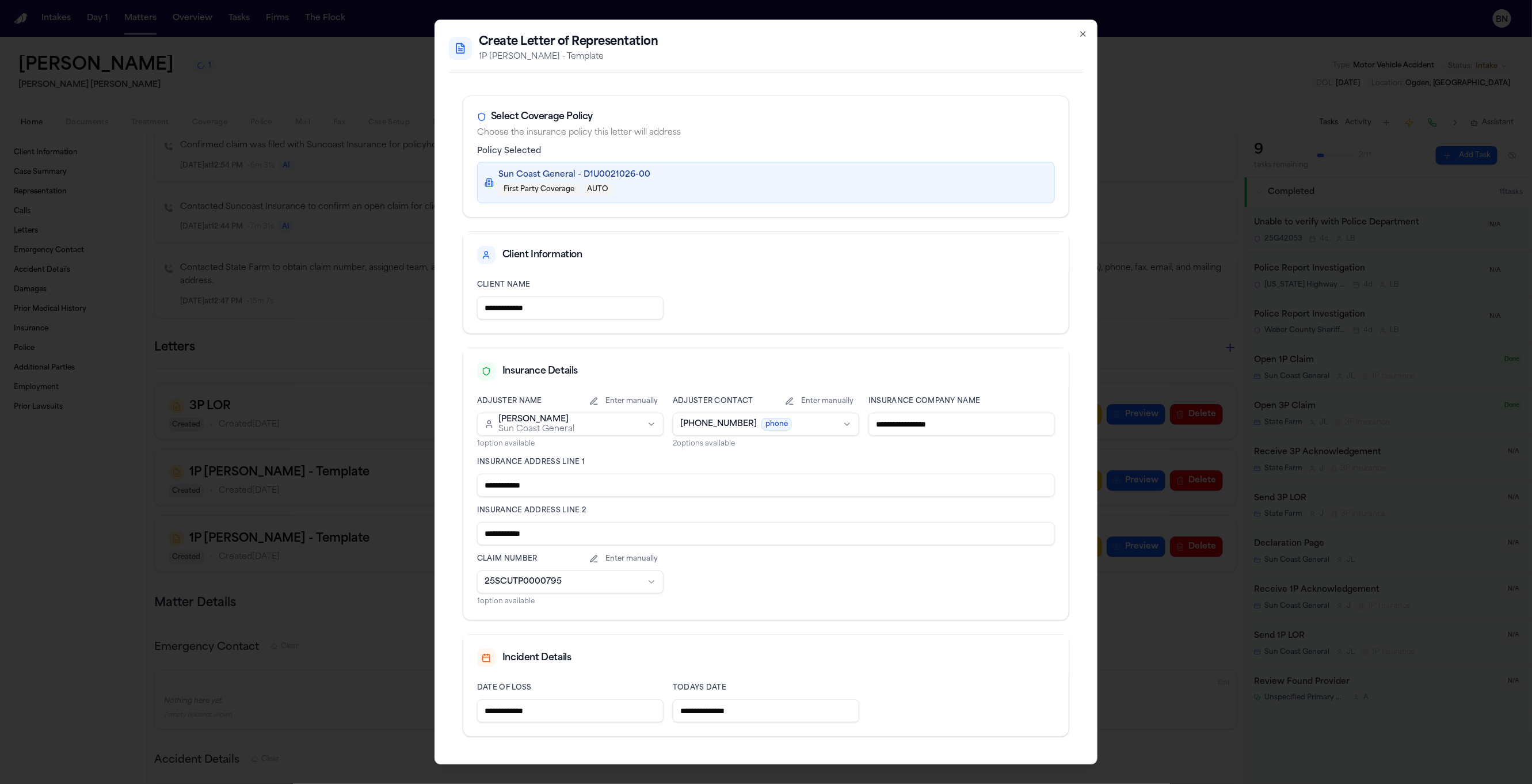
click at [807, 428] on body "Intakes Day 1 Matters Overview Tasks Firms The Flock BN [PERSON_NAME] 1 [PERSON…" at bounding box center [766, 392] width 1532 height 784
select select "**********"
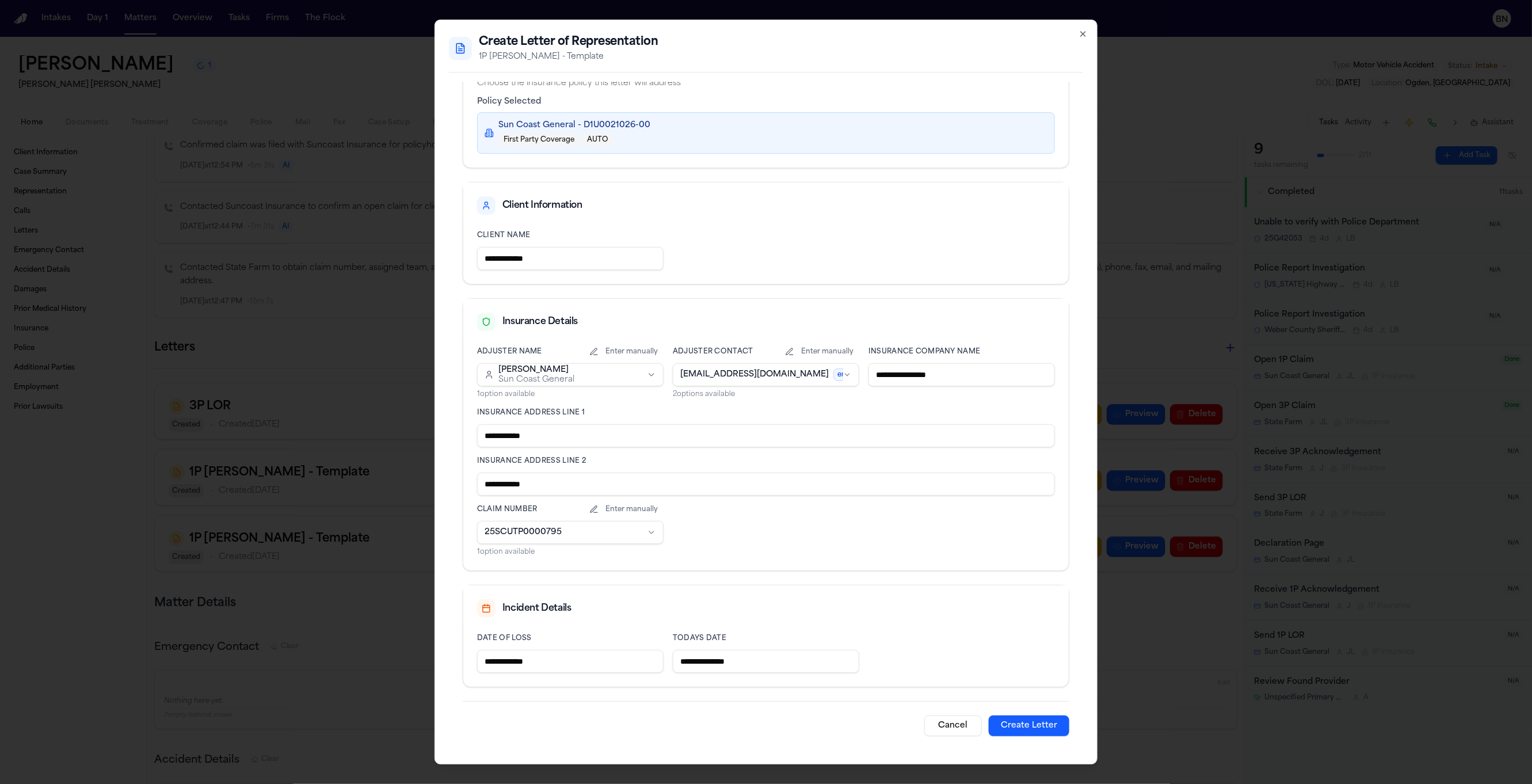
scroll to position [0, 0]
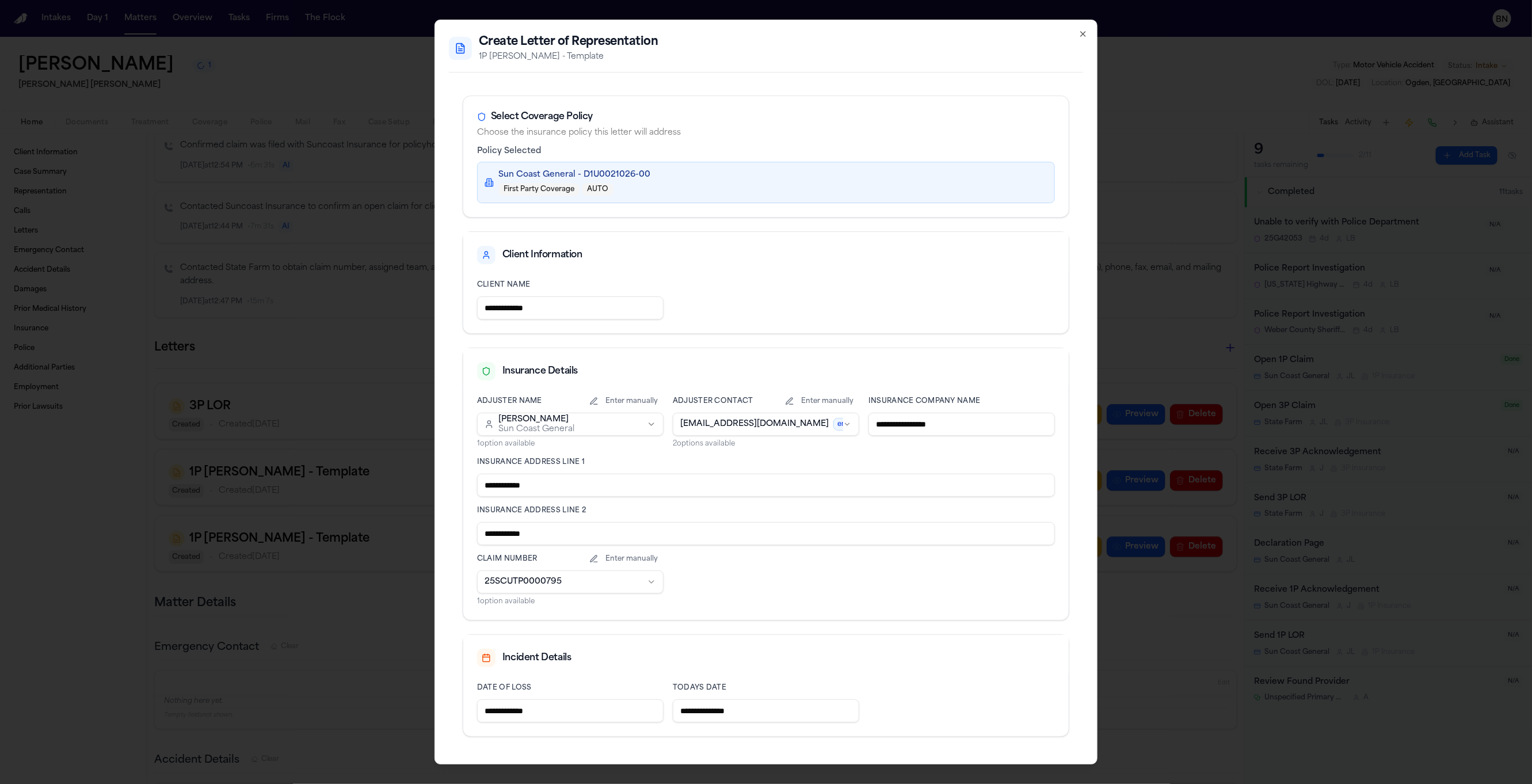
click at [1084, 35] on icon "button" at bounding box center [1082, 33] width 9 height 9
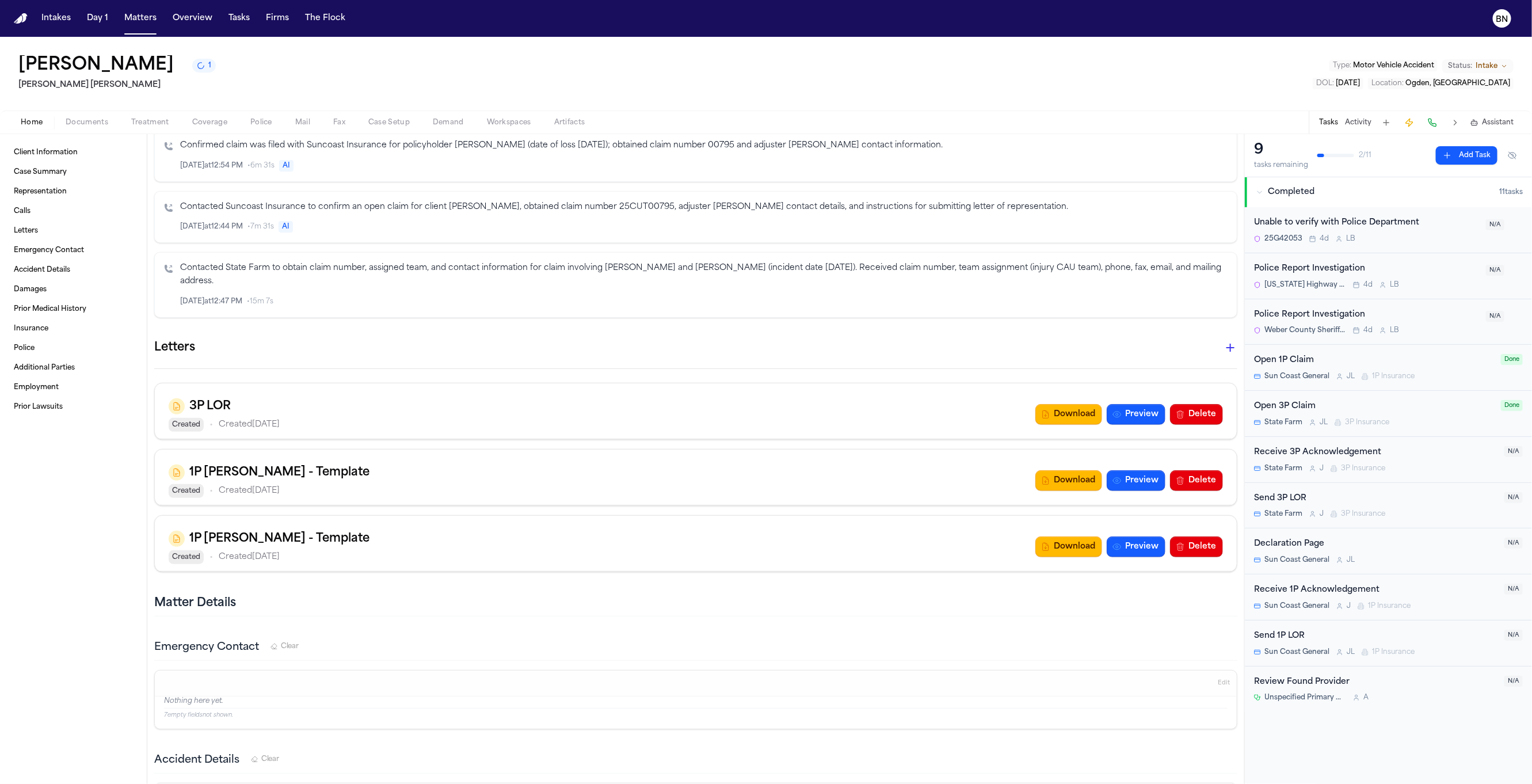
click at [1223, 350] on icon "button" at bounding box center [1229, 347] width 13 height 13
click at [151, 783] on h2 "1P [PERSON_NAME] - Template" at bounding box center [88, 793] width 126 height 13
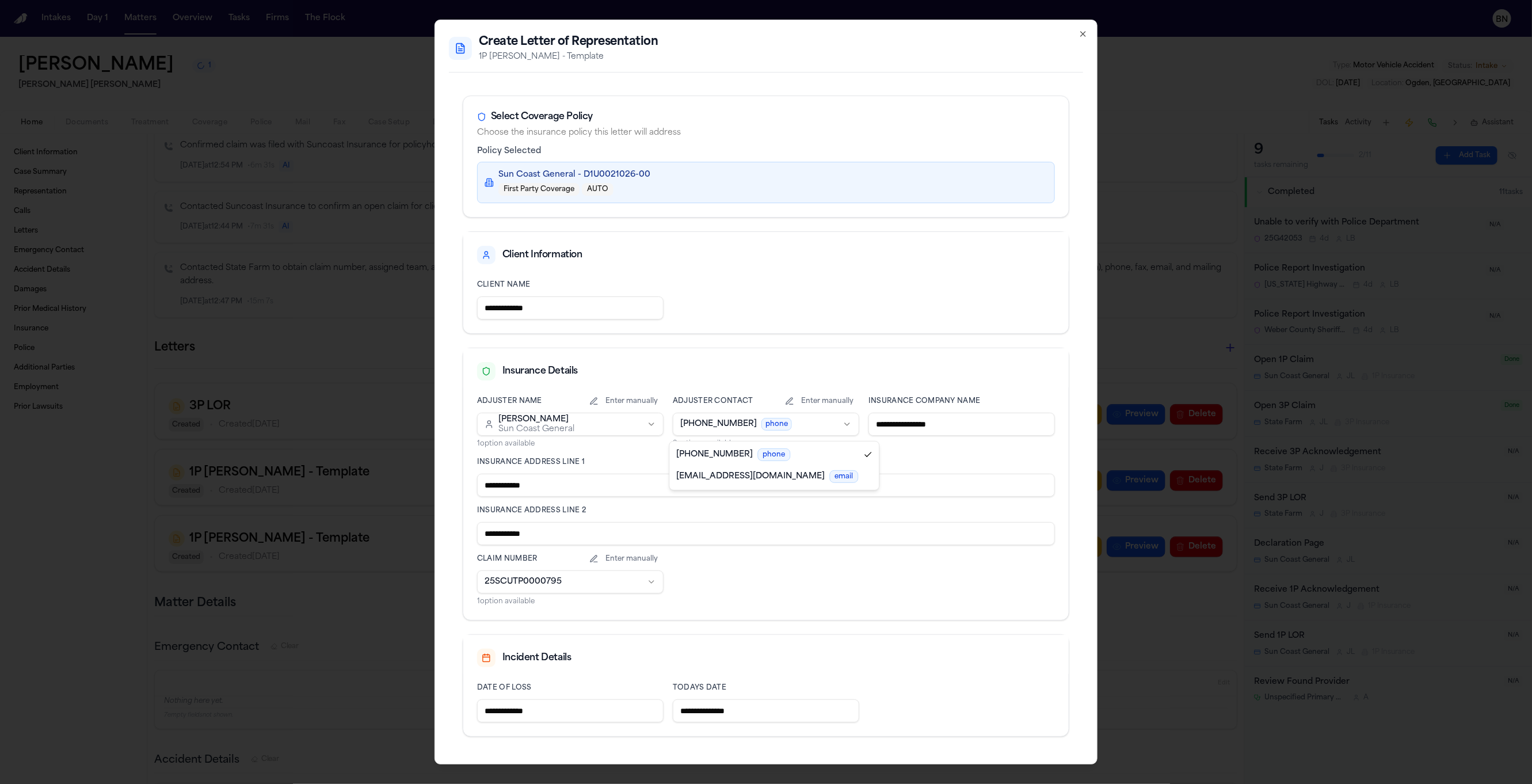
click at [803, 429] on body "Intakes Day 1 Matters Overview Tasks Firms The Flock BN [PERSON_NAME] 1 [PERSON…" at bounding box center [766, 392] width 1532 height 784
click at [781, 430] on body "Intakes Day 1 Matters Overview Tasks Firms The Flock BN [PERSON_NAME] 1 [PERSON…" at bounding box center [766, 392] width 1532 height 784
select select "**********"
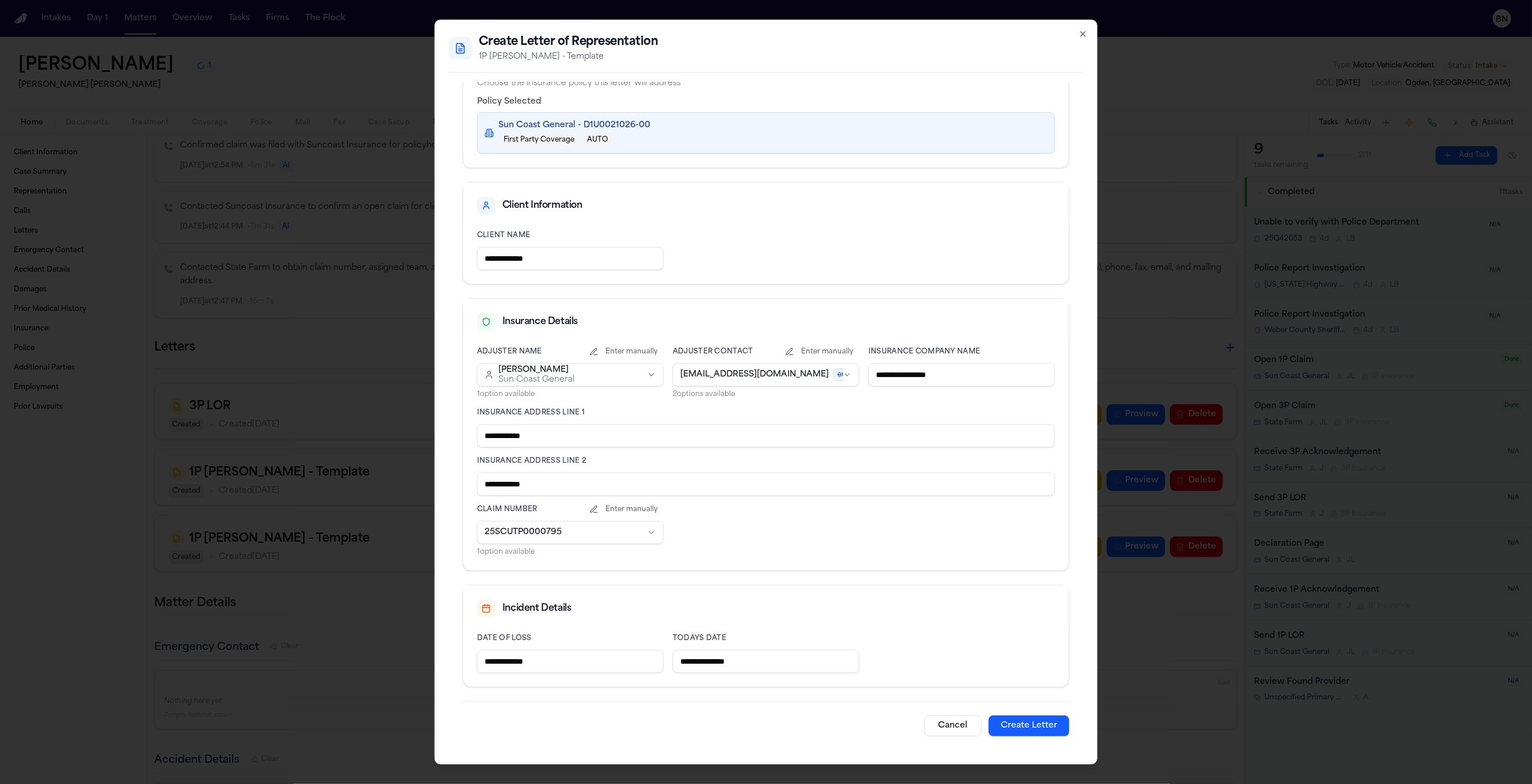
click at [997, 722] on button "Create Letter" at bounding box center [1028, 725] width 80 height 21
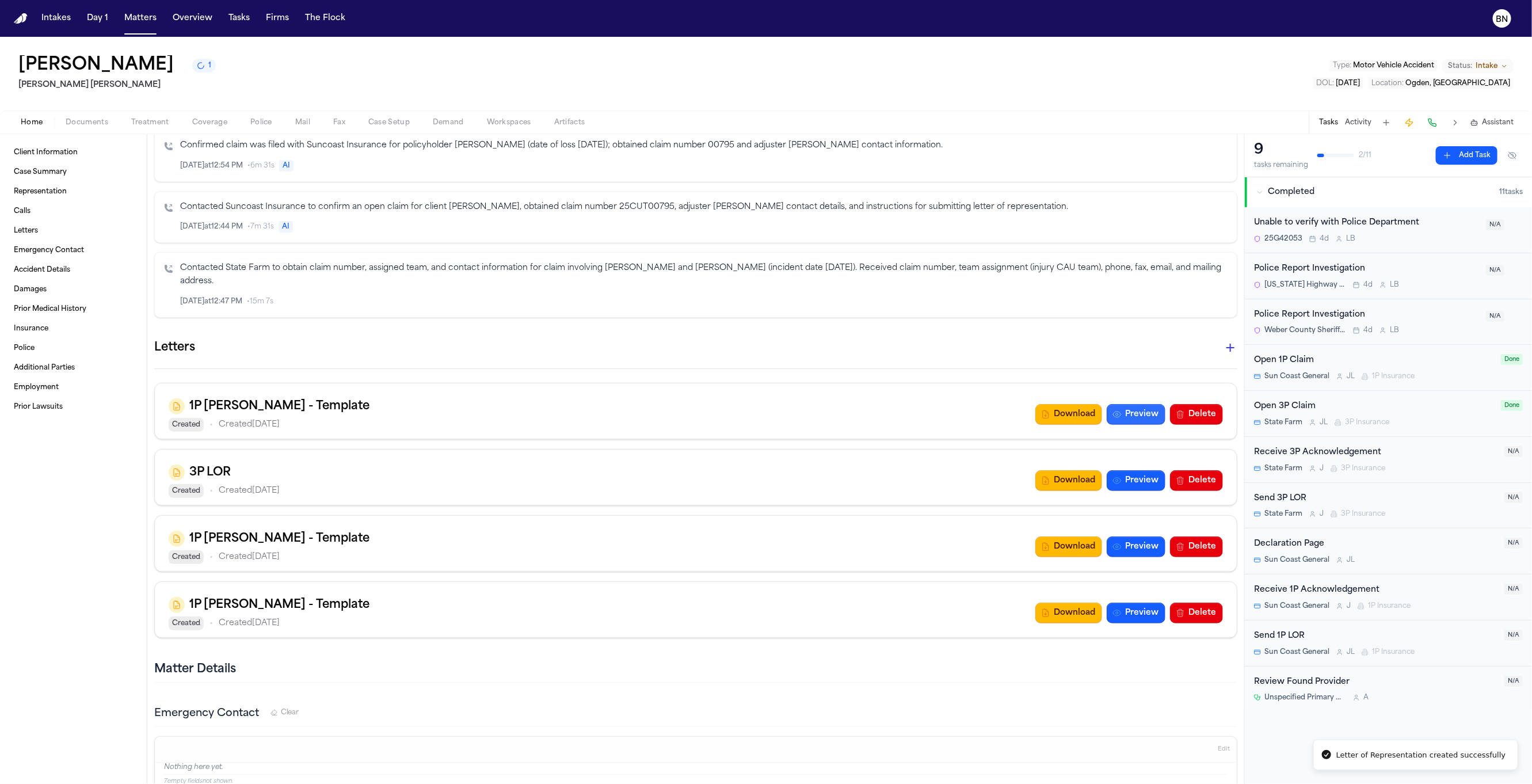
click at [1119, 417] on button "Preview" at bounding box center [1136, 414] width 59 height 21
